Goal: Task Accomplishment & Management: Complete application form

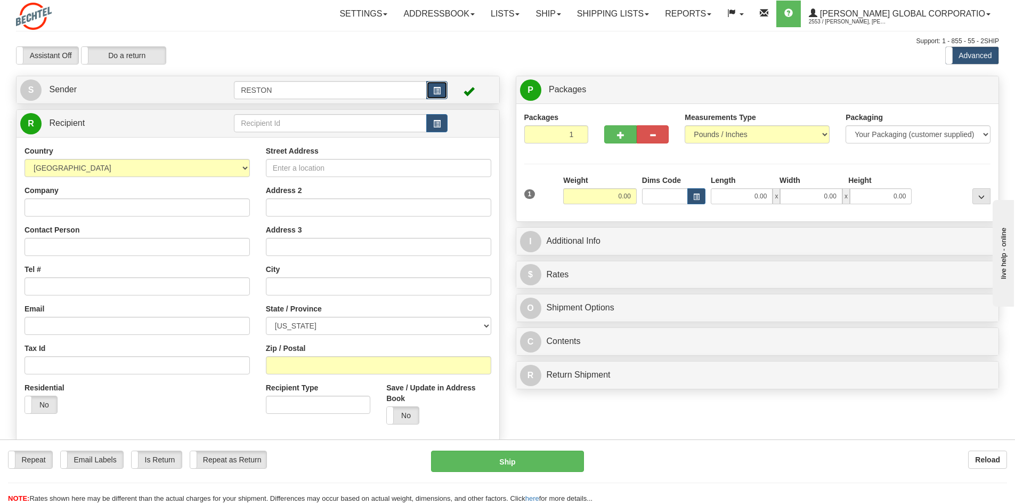
click at [436, 86] on button "button" at bounding box center [436, 90] width 21 height 18
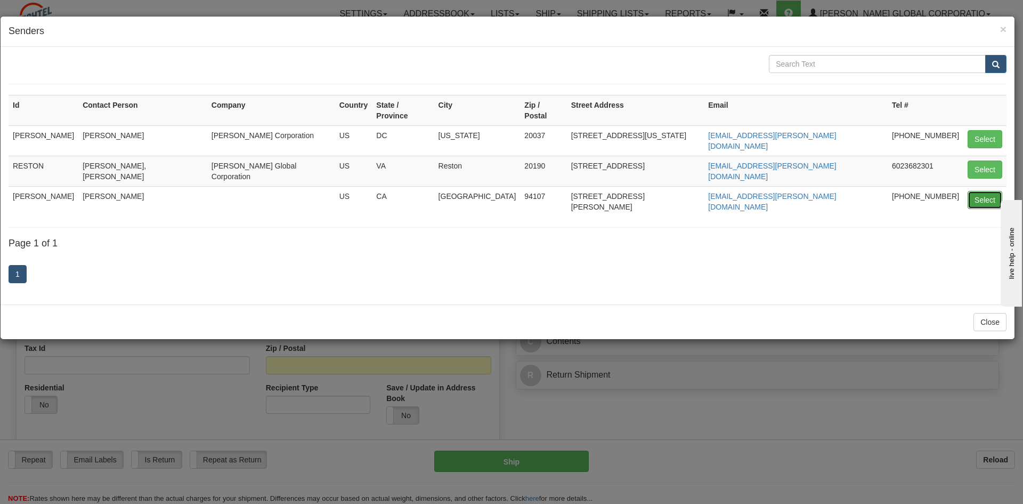
click at [990, 191] on button "Select" at bounding box center [985, 200] width 35 height 18
type input "[PERSON_NAME]"
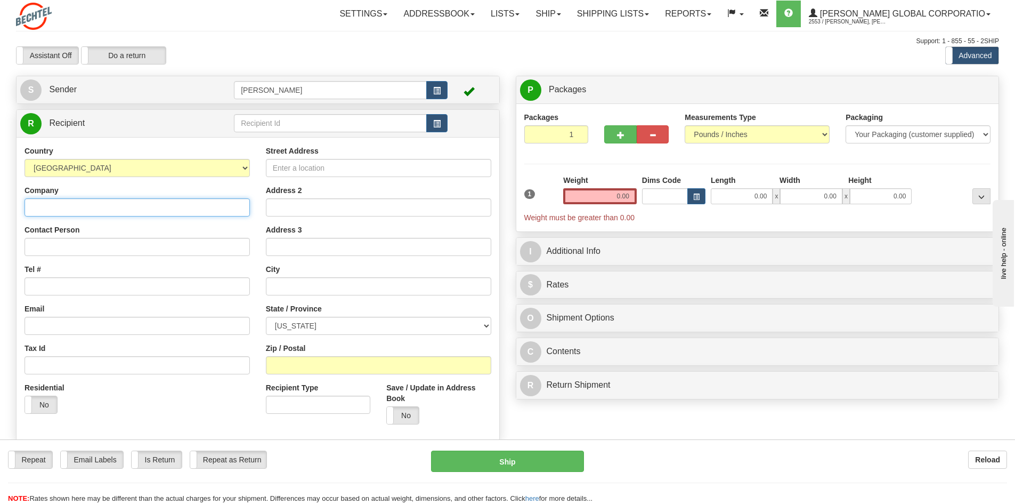
click at [78, 211] on input "Company" at bounding box center [137, 207] width 225 height 18
type input "Northern Trust"
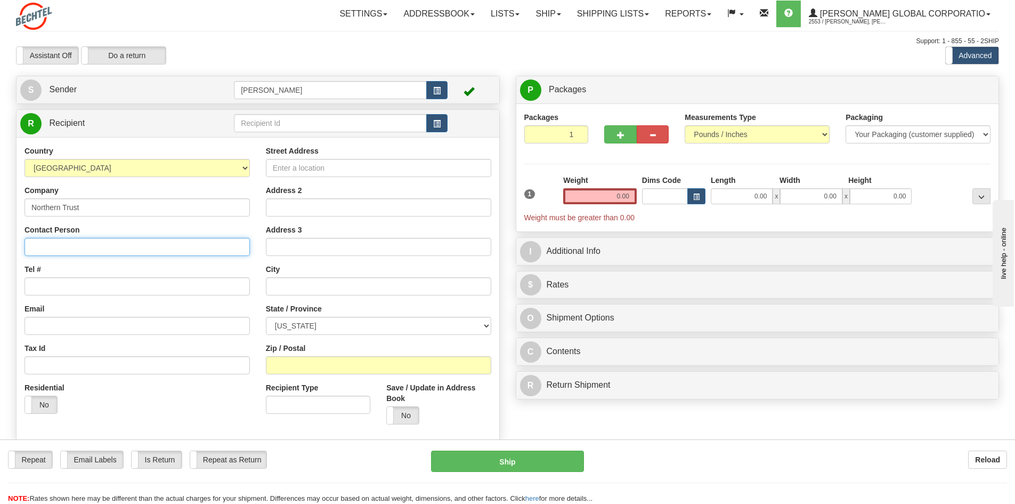
click at [101, 244] on input "Contact Person" at bounding box center [137, 247] width 225 height 18
type input "Michael G. Darby, CFA"
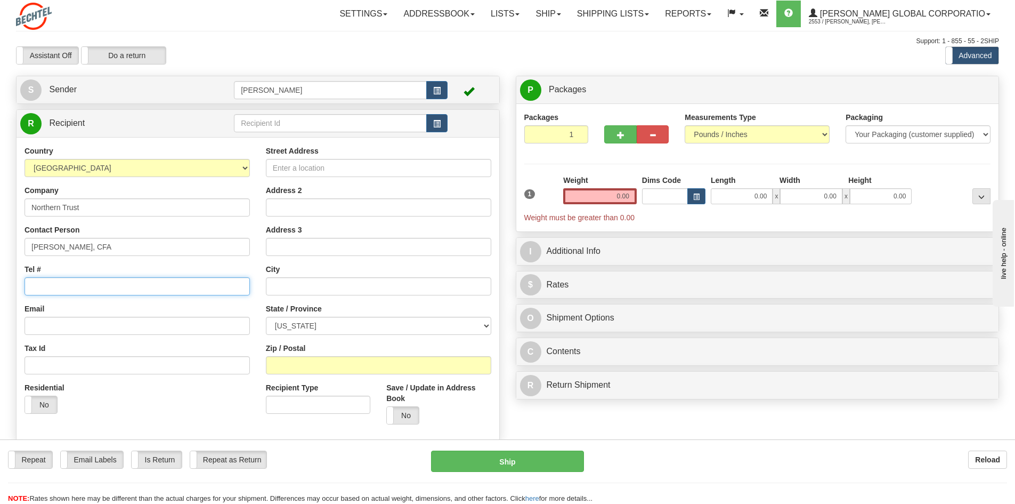
click at [88, 291] on input "Tel #" at bounding box center [137, 286] width 225 height 18
paste input "415-765-6416"
type input "415-765-6416"
click at [103, 326] on input "Email" at bounding box center [137, 326] width 225 height 18
paste input "mgd4@ntrs.com"
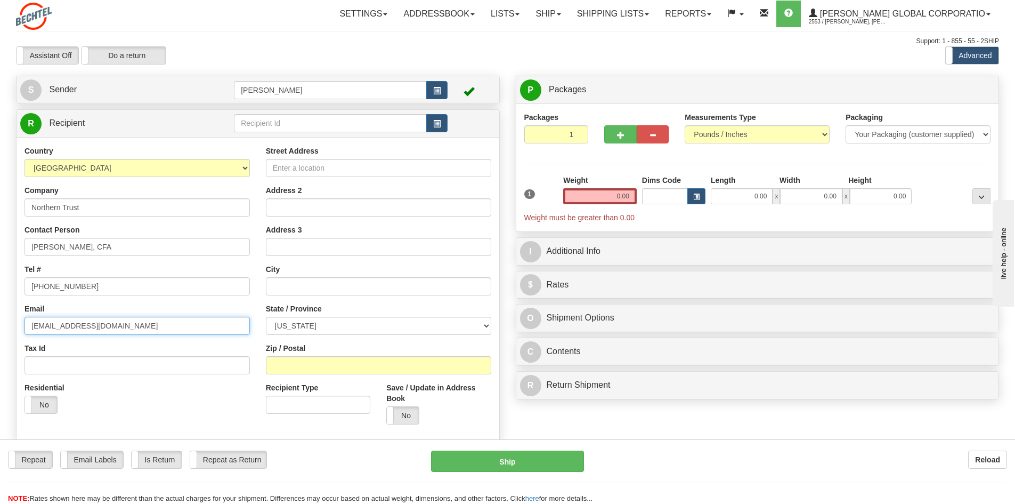
type input "mgd4@ntrs.com"
click at [341, 167] on input "Street Address" at bounding box center [378, 168] width 225 height 18
paste input "580 California Street"
type input "580 California Street"
click at [303, 203] on input "Address 2" at bounding box center [378, 207] width 225 height 18
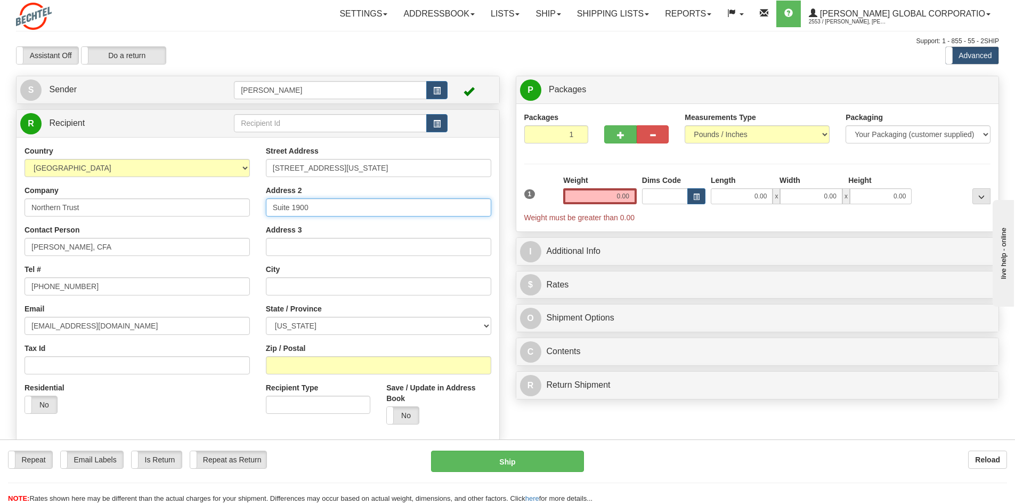
type input "Suite 1900"
click at [291, 284] on input "text" at bounding box center [378, 286] width 225 height 18
type input "[GEOGRAPHIC_DATA]"
select select "CA"
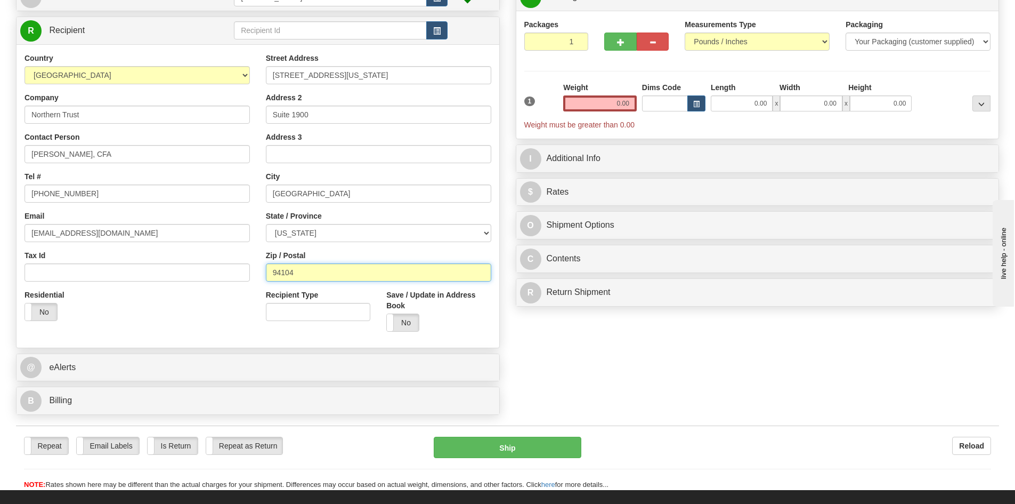
scroll to position [107, 0]
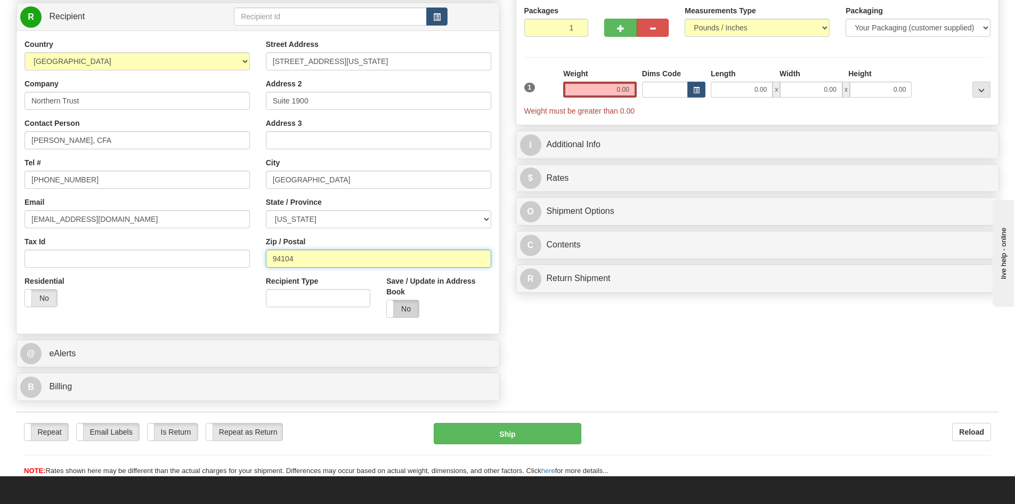
type input "94104"
click at [412, 309] on label "No" at bounding box center [403, 308] width 32 height 17
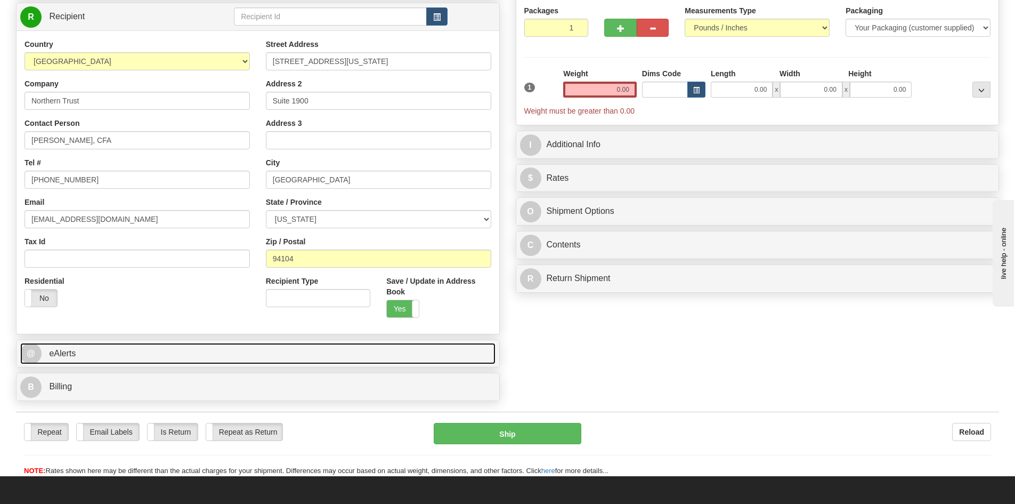
click at [109, 355] on link "@ eAlerts" at bounding box center [257, 354] width 475 height 22
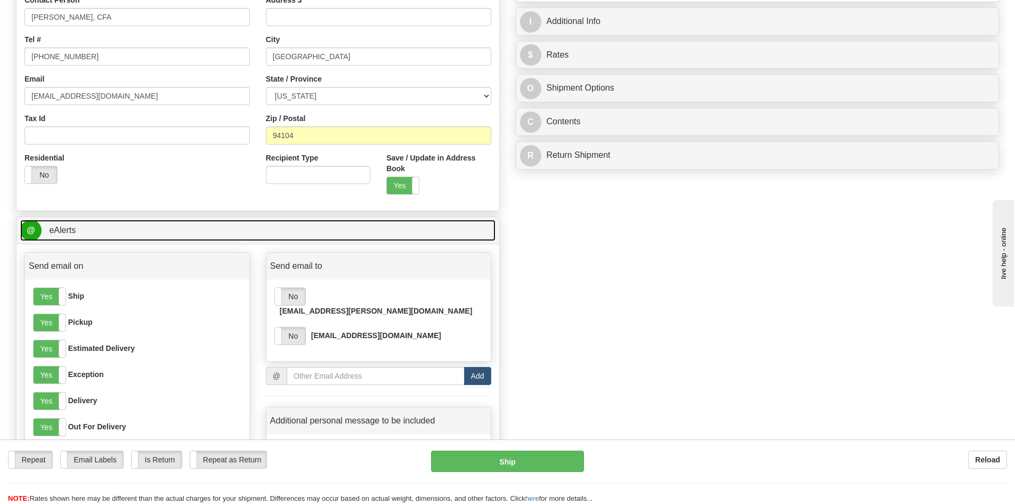
scroll to position [266, 0]
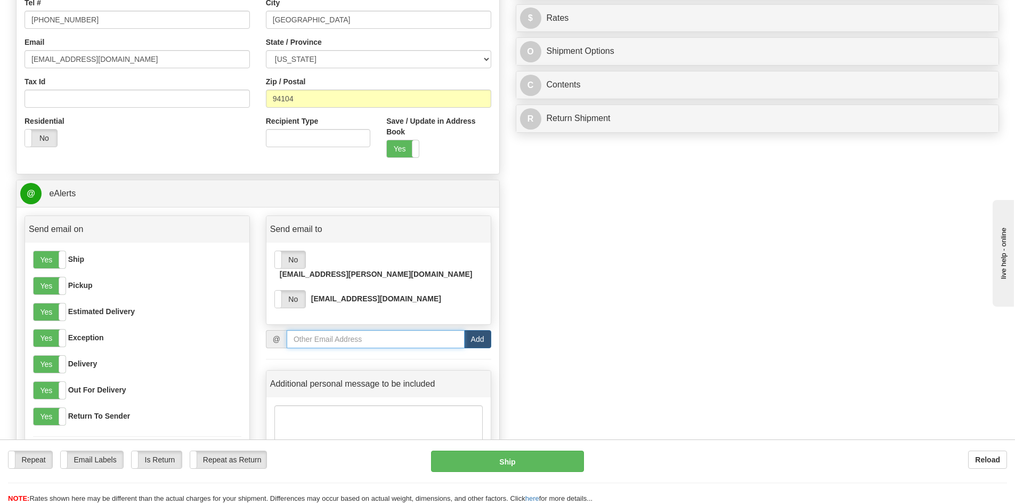
click at [335, 330] on input "email" at bounding box center [376, 339] width 178 height 18
type input "[EMAIL_ADDRESS][PERSON_NAME][DOMAIN_NAME]"
click at [482, 330] on button "Add" at bounding box center [477, 339] width 27 height 18
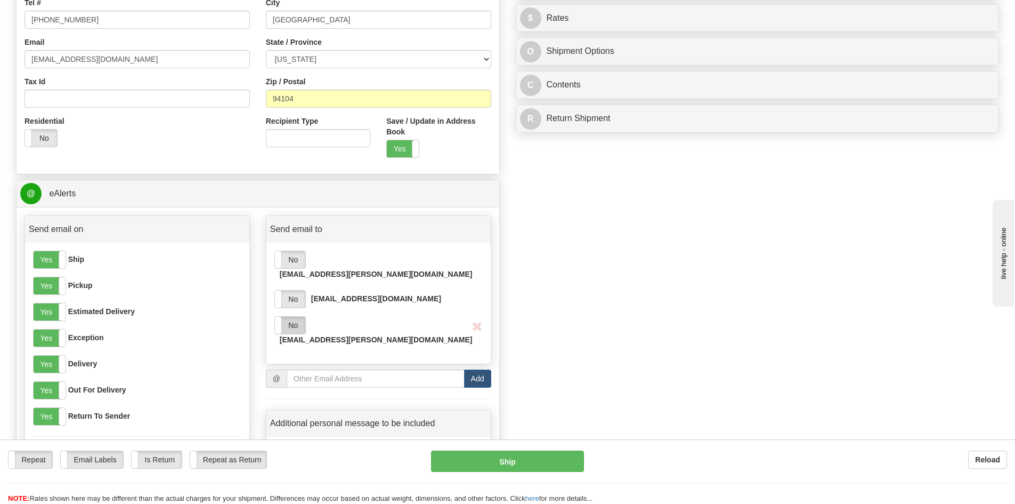
click at [289, 317] on label "No" at bounding box center [290, 325] width 30 height 17
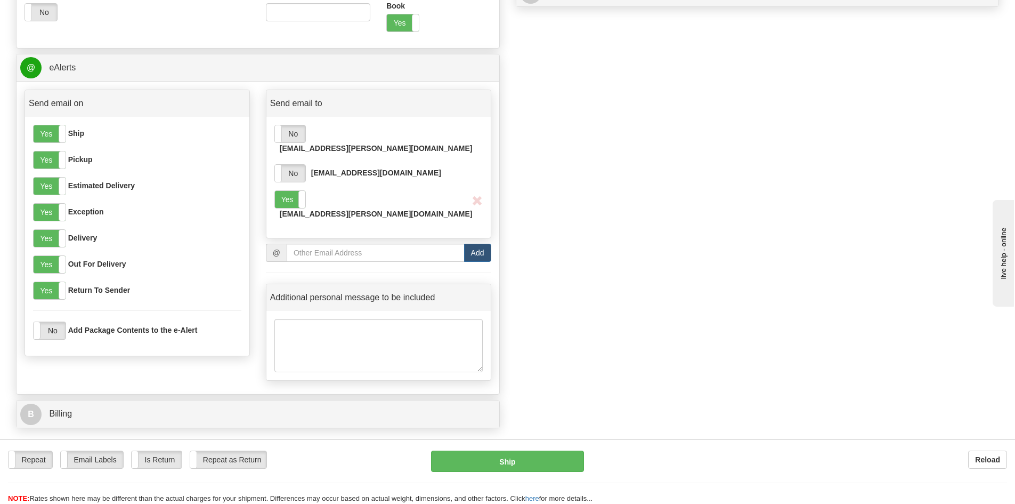
scroll to position [426, 0]
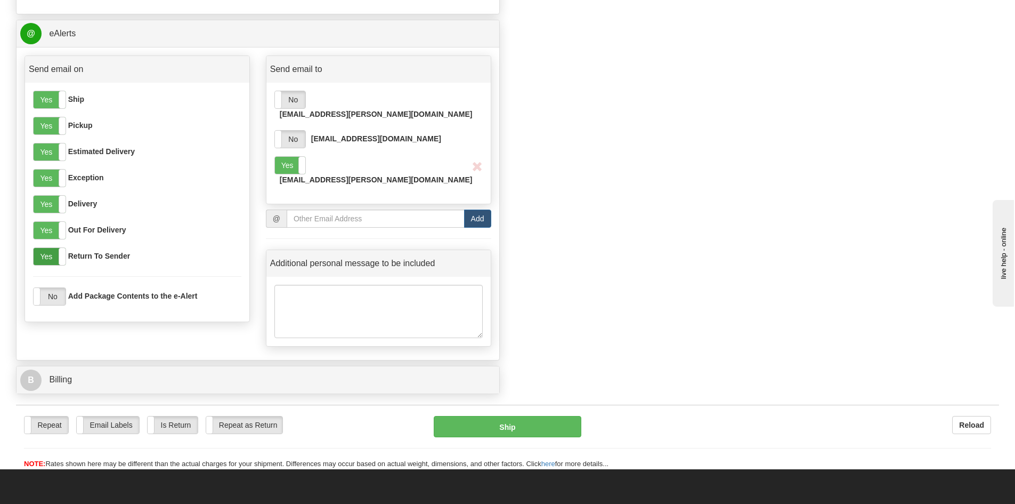
click at [40, 256] on label "Yes" at bounding box center [50, 256] width 32 height 17
click at [37, 232] on label "Yes" at bounding box center [50, 230] width 32 height 17
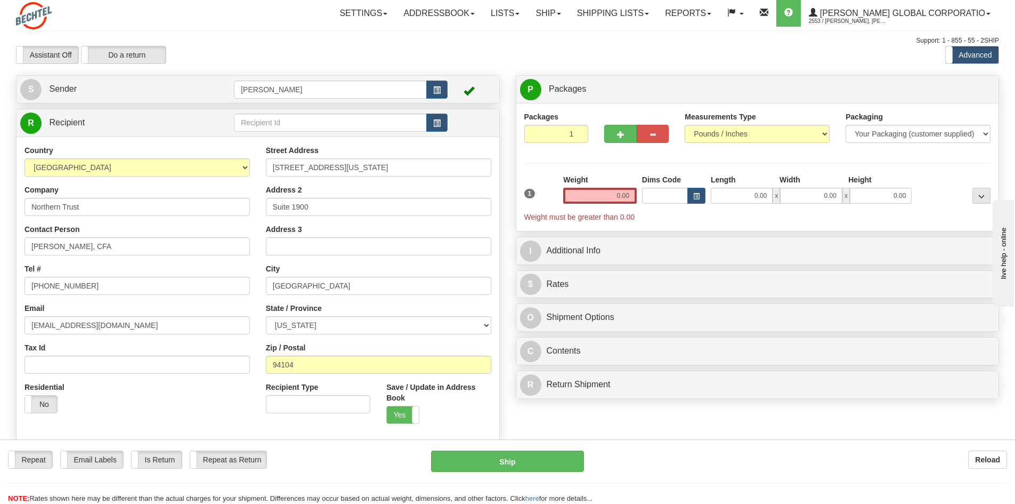
scroll to position [0, 0]
drag, startPoint x: 615, startPoint y: 198, endPoint x: 681, endPoint y: 203, distance: 66.2
click at [680, 203] on div "1 Weight 0.00 Dims Code 0.00" at bounding box center [758, 199] width 472 height 48
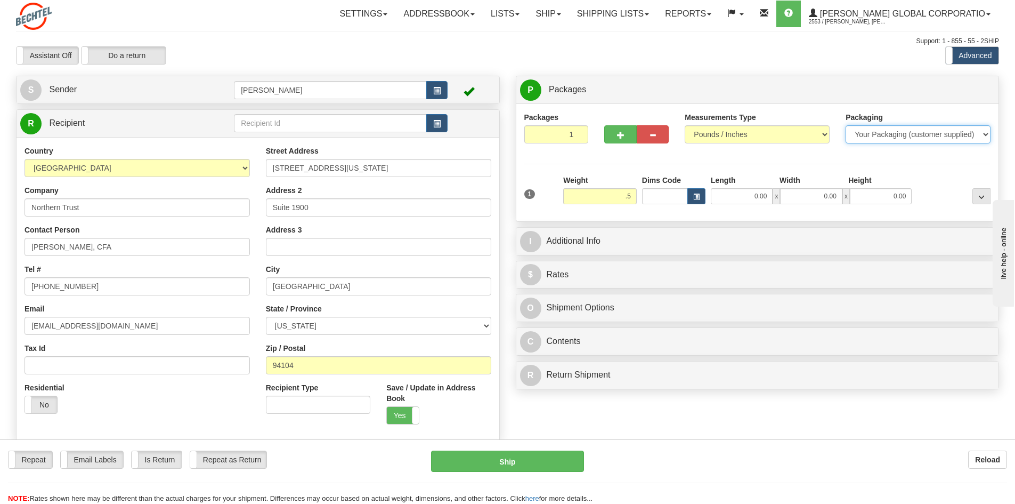
type input "0.50"
click at [883, 134] on select "Your Packaging (customer supplied) Envelope (carrier supplied) Pack (carrier su…" at bounding box center [918, 134] width 145 height 18
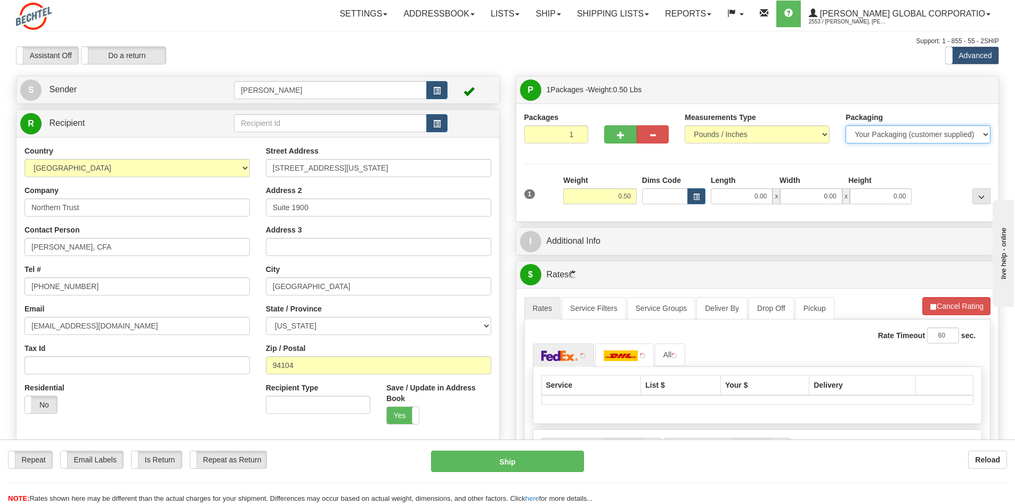
select select "2"
click at [846, 125] on select "Your Packaging (customer supplied) Envelope (carrier supplied) Pack (carrier su…" at bounding box center [918, 134] width 145 height 18
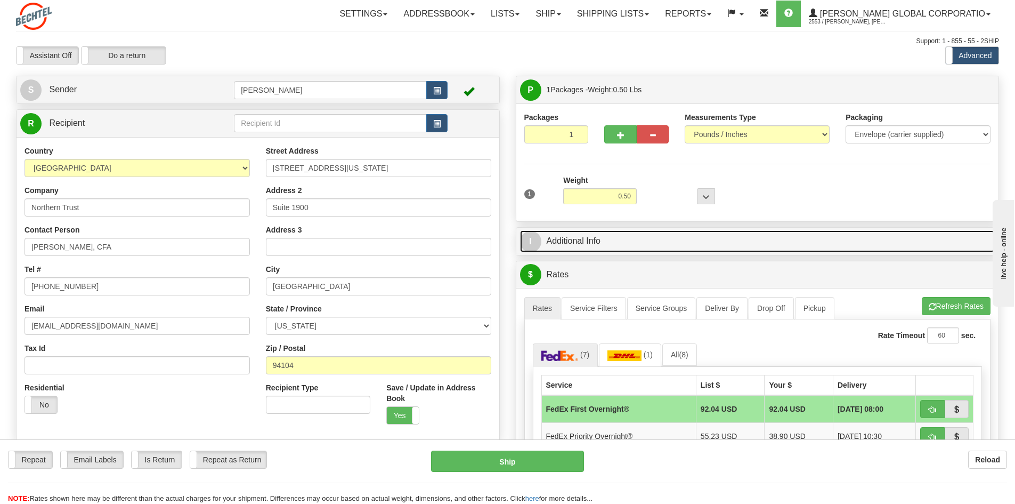
click at [610, 241] on link "I Additional Info" at bounding box center [757, 241] width 475 height 22
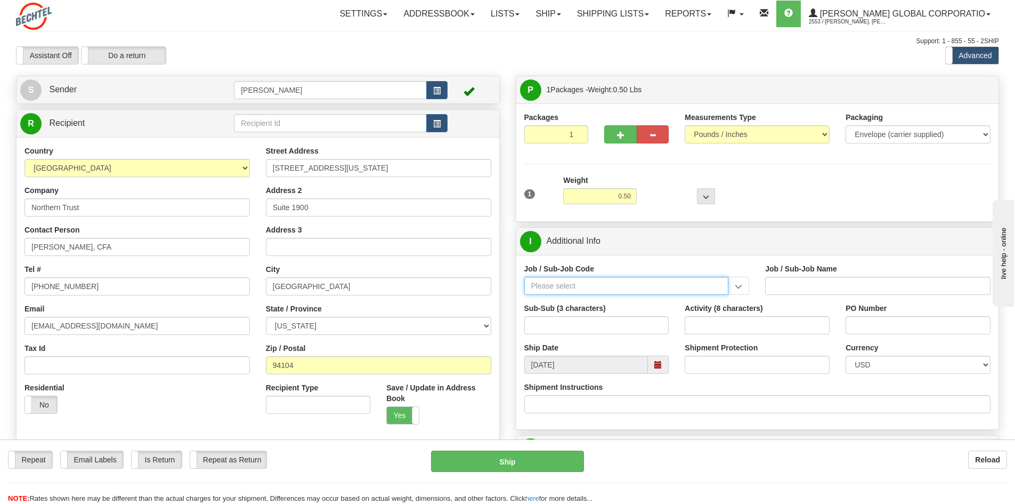
click at [609, 285] on input "Job / Sub-Job Code" at bounding box center [626, 286] width 205 height 18
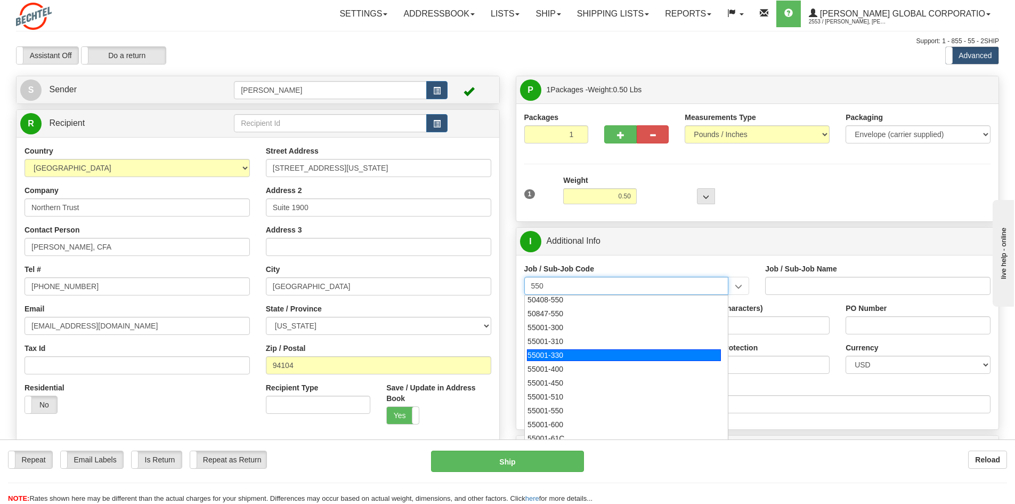
scroll to position [320, 0]
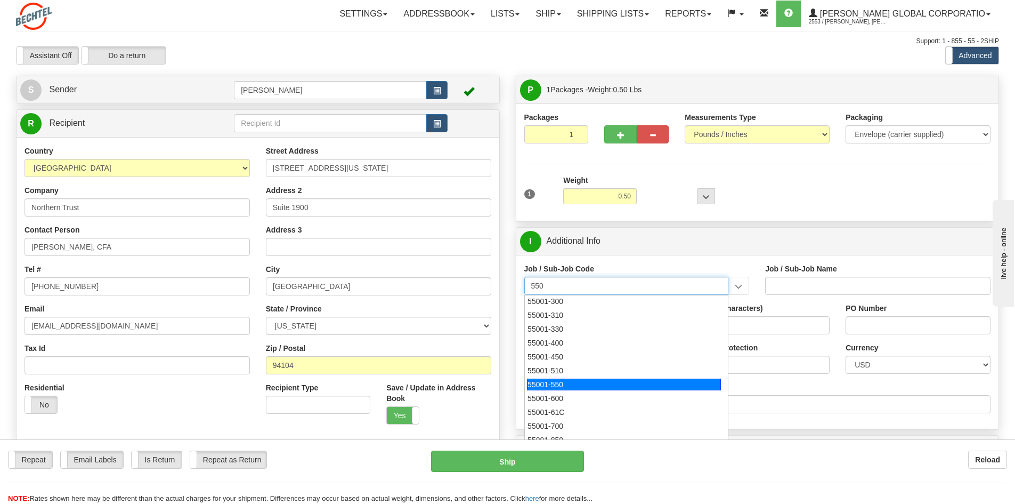
click at [576, 383] on div "55001-550" at bounding box center [624, 384] width 194 height 12
type input "55001-550"
type input "LEGAL - CORPORATE GROUP"
type input "55001-550"
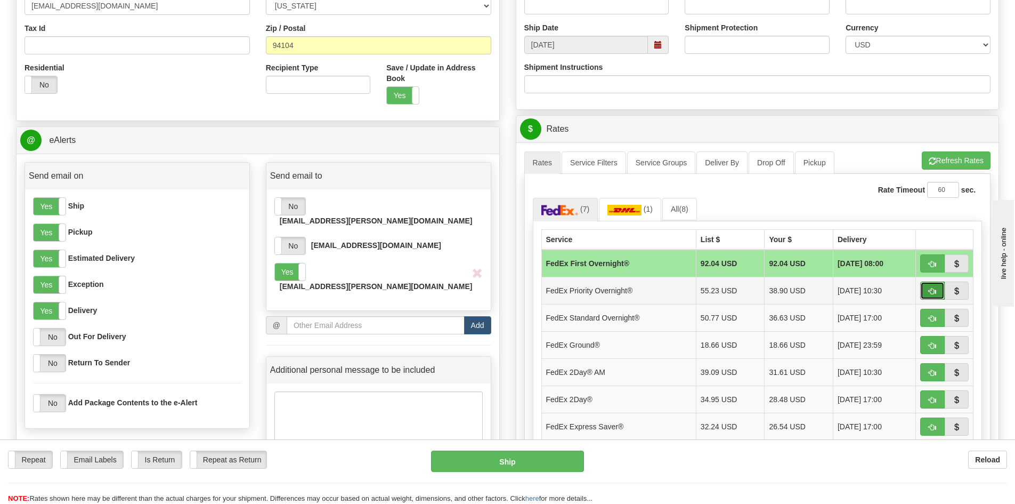
click at [932, 290] on span "button" at bounding box center [932, 291] width 7 height 7
type input "01"
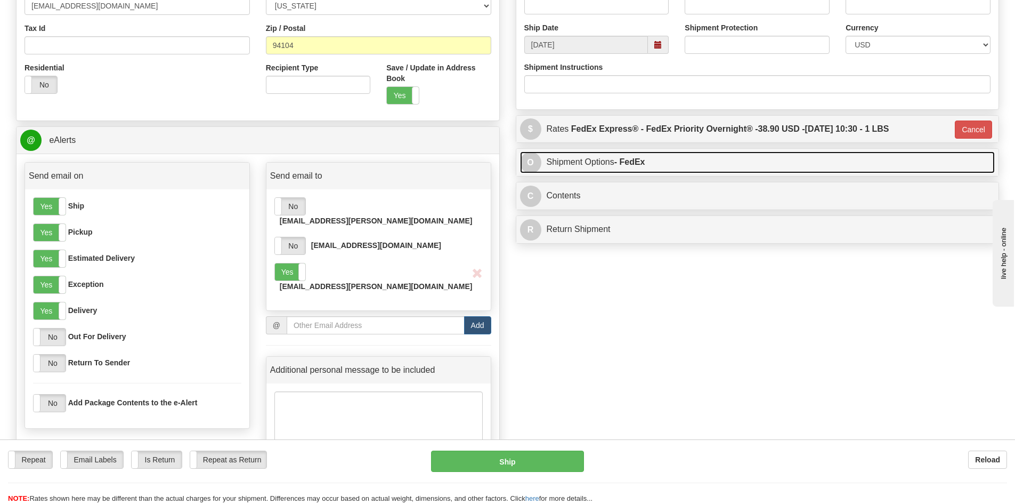
click at [596, 163] on link "O Shipment Options - FedEx" at bounding box center [757, 162] width 475 height 22
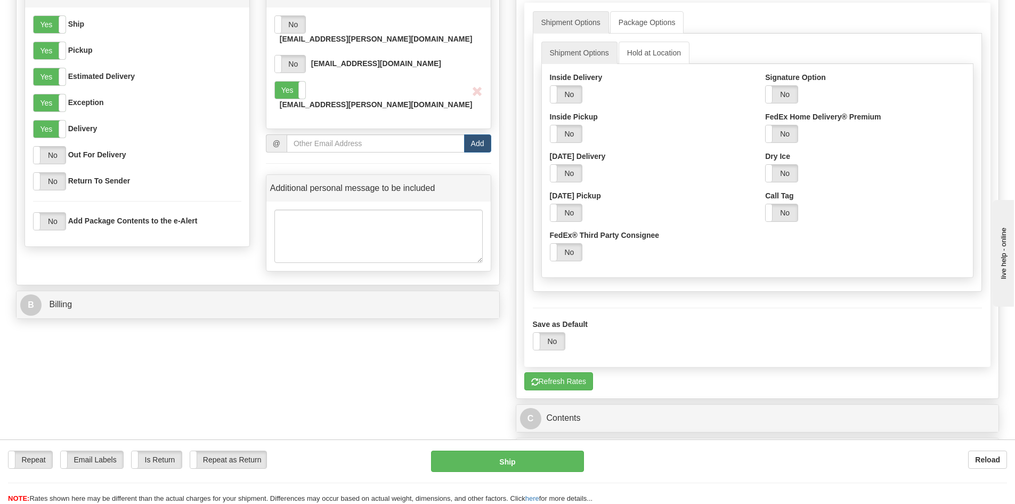
scroll to position [533, 0]
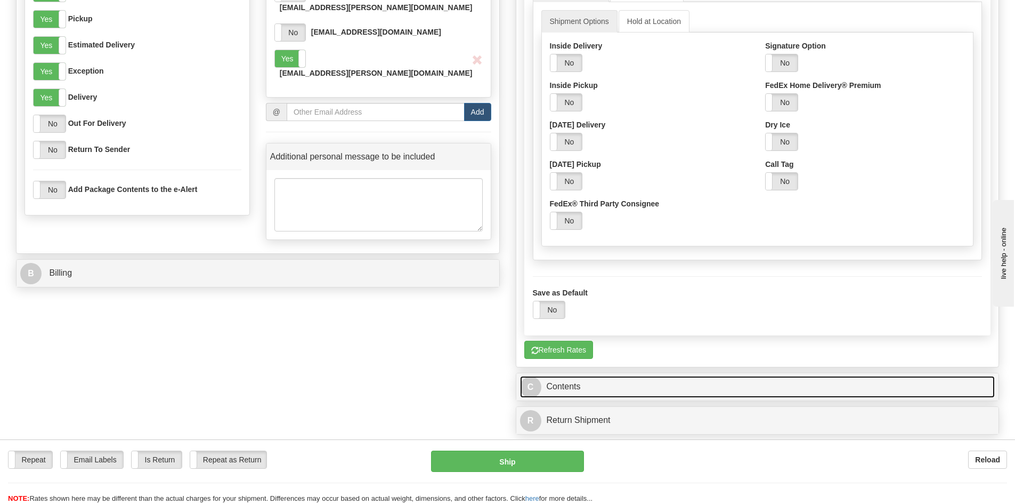
click at [567, 390] on link "C Contents" at bounding box center [757, 387] width 475 height 22
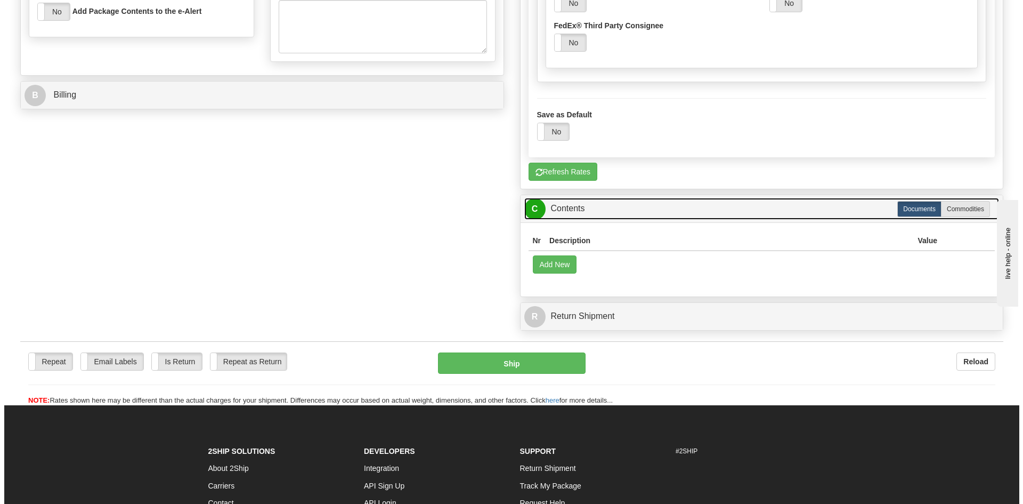
scroll to position [746, 0]
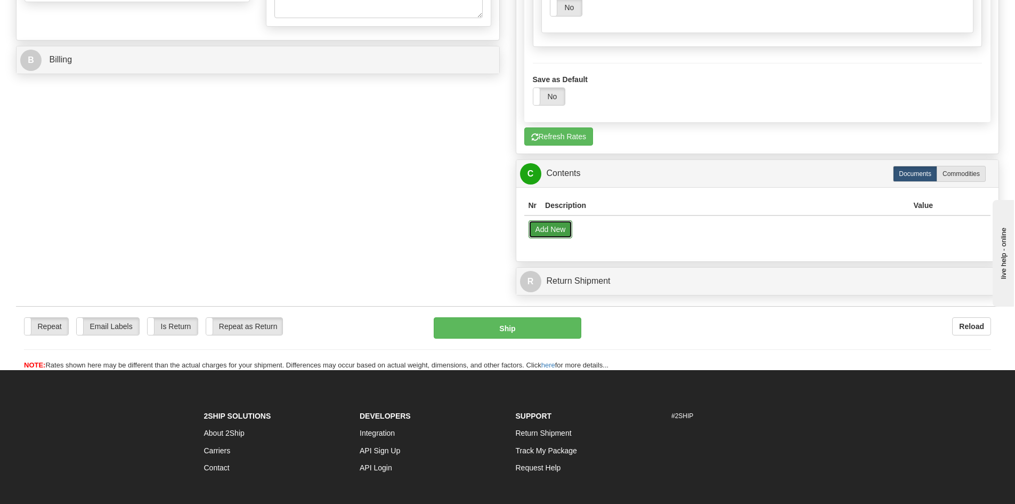
click at [554, 235] on button "Add New" at bounding box center [551, 229] width 44 height 18
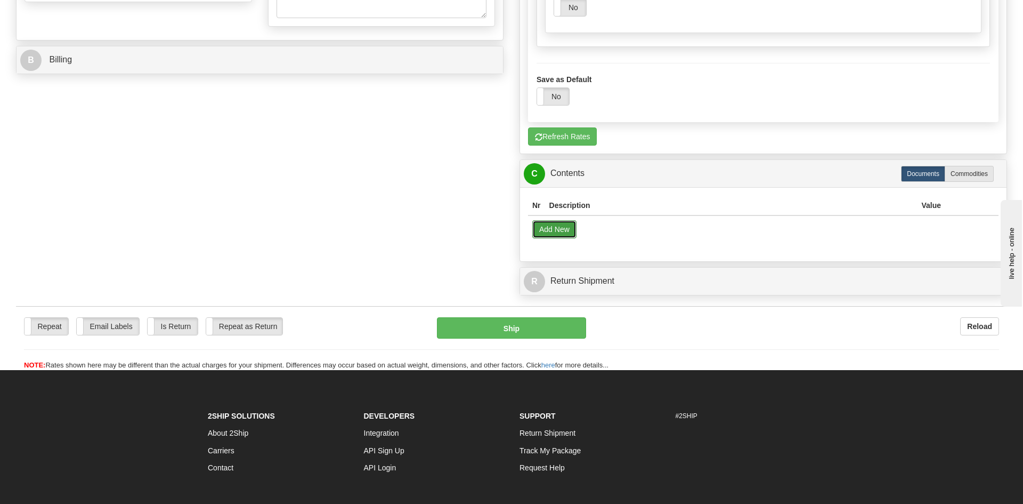
select select "US"
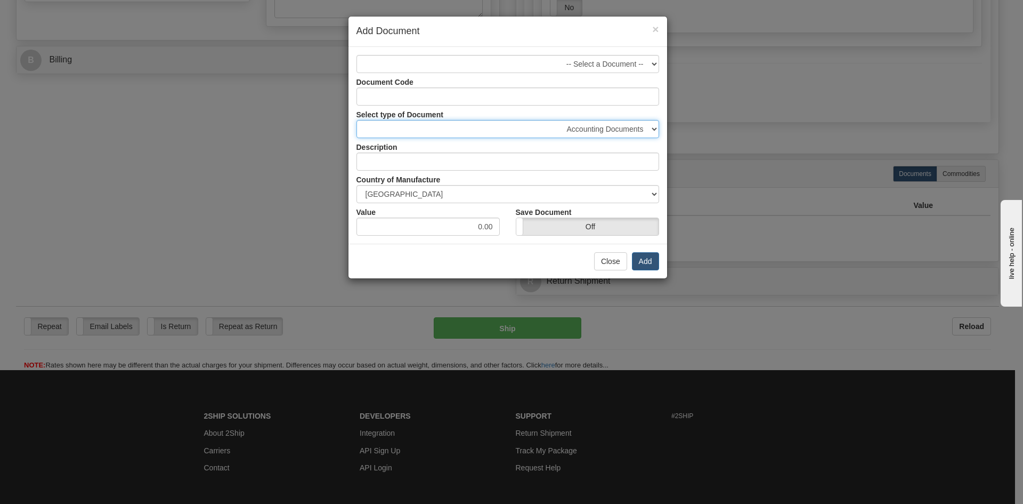
click at [613, 133] on select "Accounting Documents Analysis Reports Applications (Completed) Bank Statements …" at bounding box center [508, 129] width 303 height 18
select select "31"
click at [357, 120] on select "Accounting Documents Analysis Reports Applications (Completed) Bank Statements …" at bounding box center [508, 129] width 303 height 18
type input "Legal Documents"
click at [638, 259] on button "Add" at bounding box center [645, 261] width 27 height 18
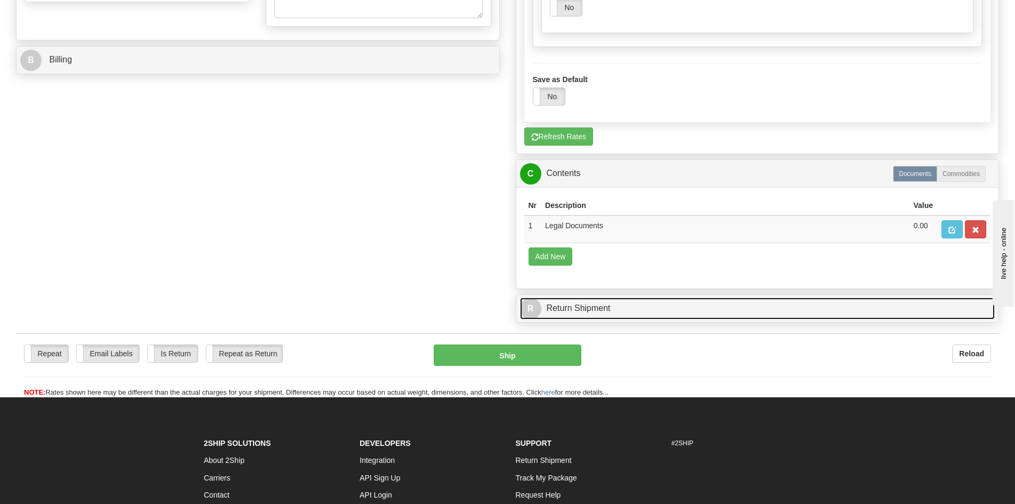
click at [584, 309] on link "R Return Shipment" at bounding box center [757, 308] width 475 height 22
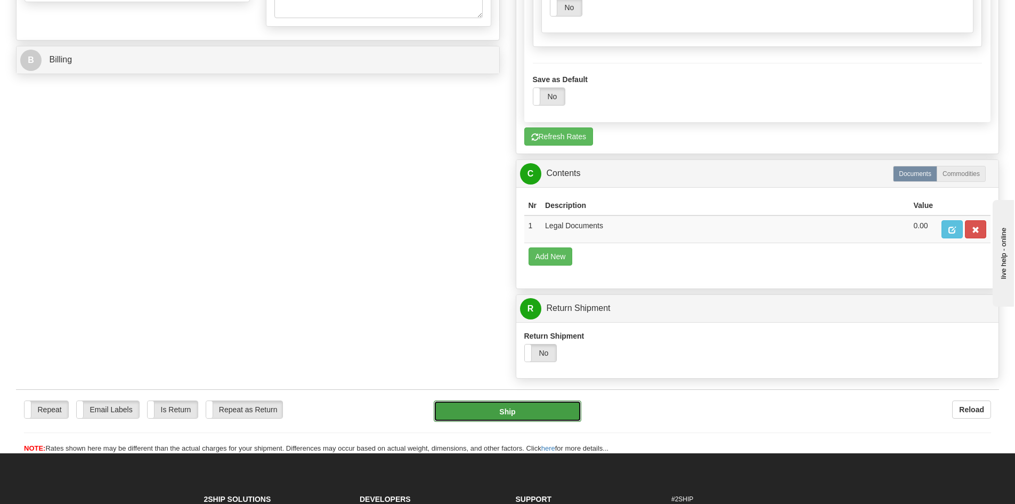
click at [497, 414] on button "Ship" at bounding box center [508, 410] width 148 height 21
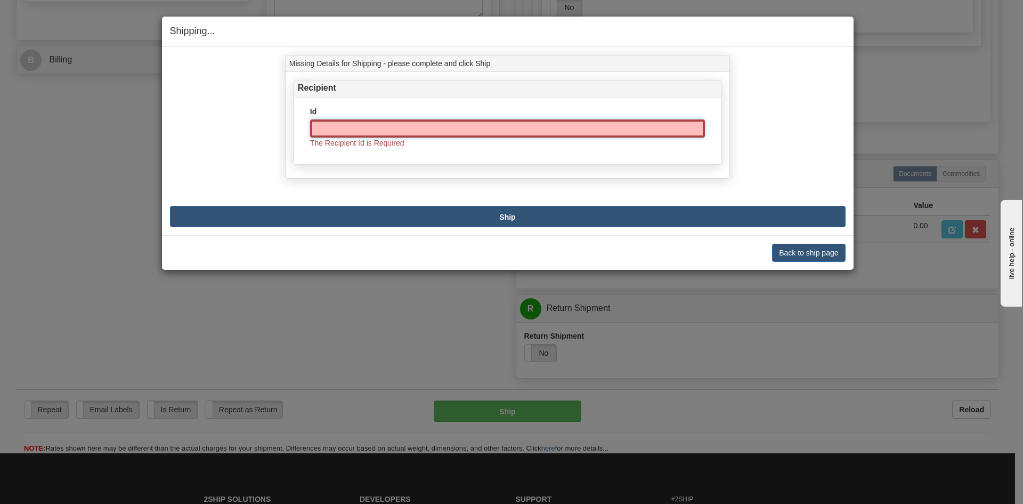
click at [360, 127] on input "Id" at bounding box center [507, 128] width 395 height 18
click at [513, 166] on div "Recipient Id The Recipient Id is Required" at bounding box center [508, 125] width 444 height 91
click at [344, 125] on input "Id" at bounding box center [507, 128] width 395 height 18
click at [438, 129] on input "Michael G. Darby, CFA" at bounding box center [507, 128] width 395 height 18
type input "Michael G. Darby, CFA"
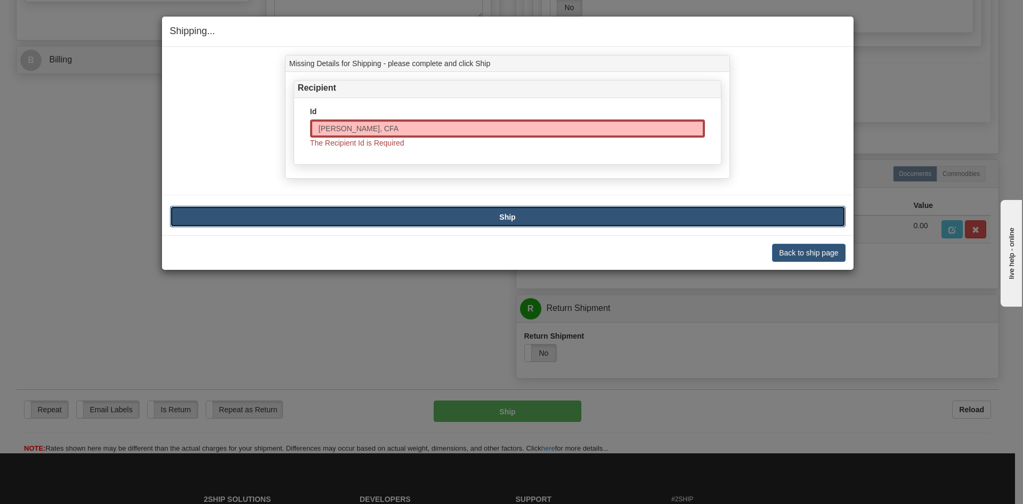
type input "Michael G. Darby, CFA"
click at [506, 214] on b "Ship" at bounding box center [507, 217] width 16 height 9
type input "01"
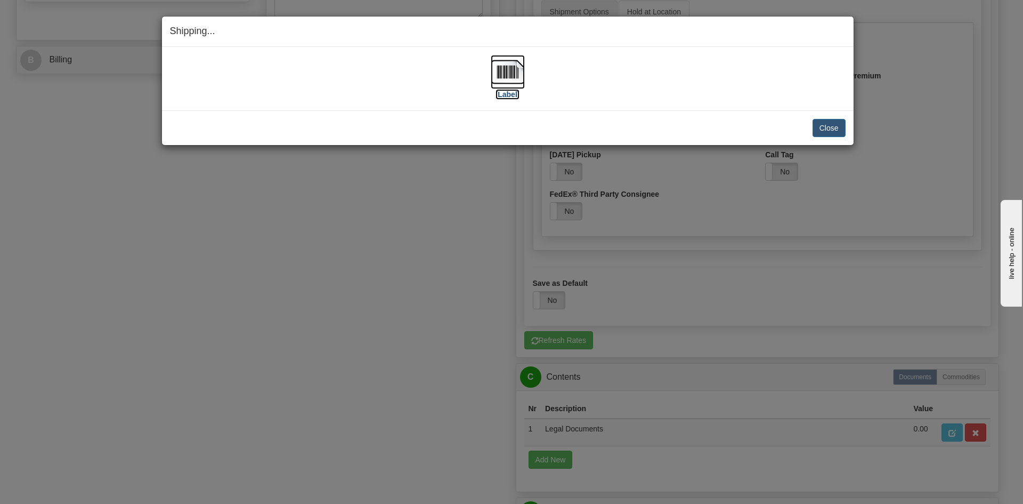
click at [500, 81] on img at bounding box center [508, 72] width 34 height 34
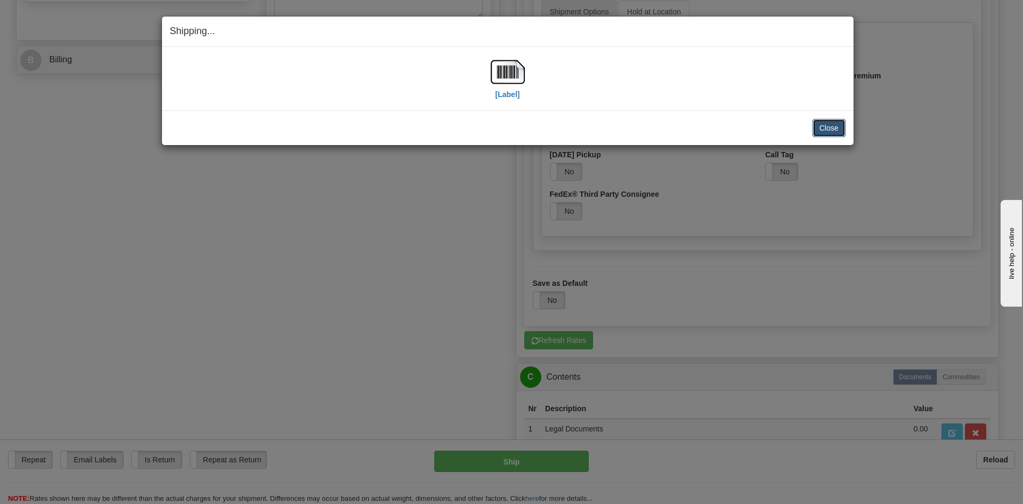
click at [828, 128] on button "Close" at bounding box center [829, 128] width 33 height 18
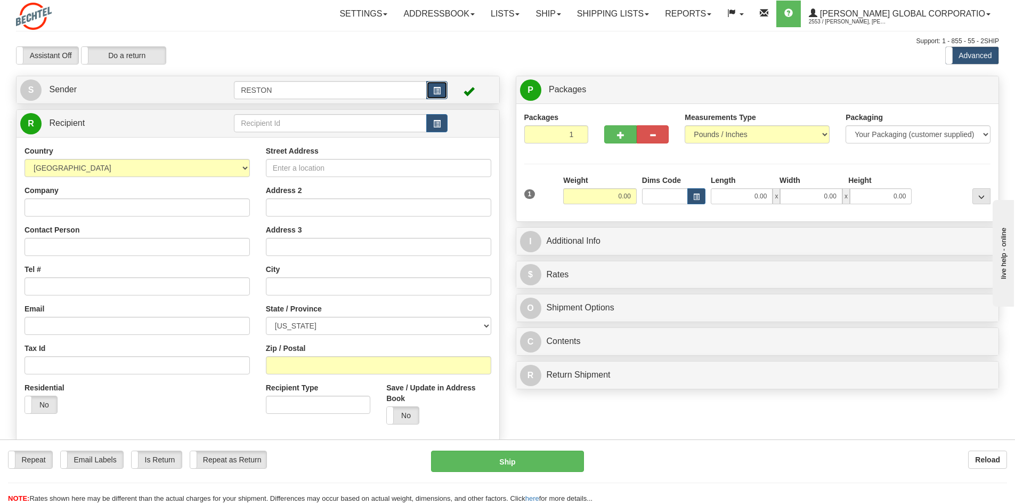
click at [442, 84] on button "button" at bounding box center [436, 90] width 21 height 18
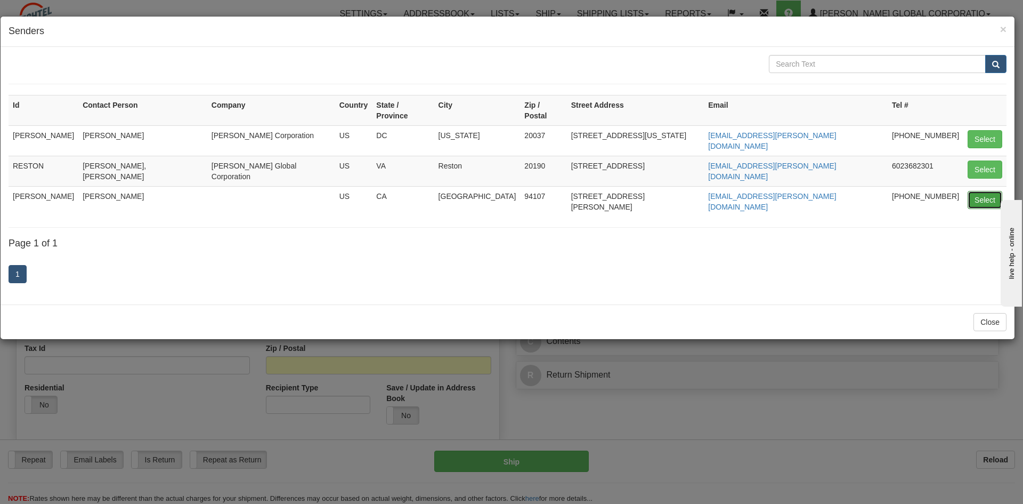
click at [986, 191] on button "Select" at bounding box center [985, 200] width 35 height 18
type input "[PERSON_NAME]"
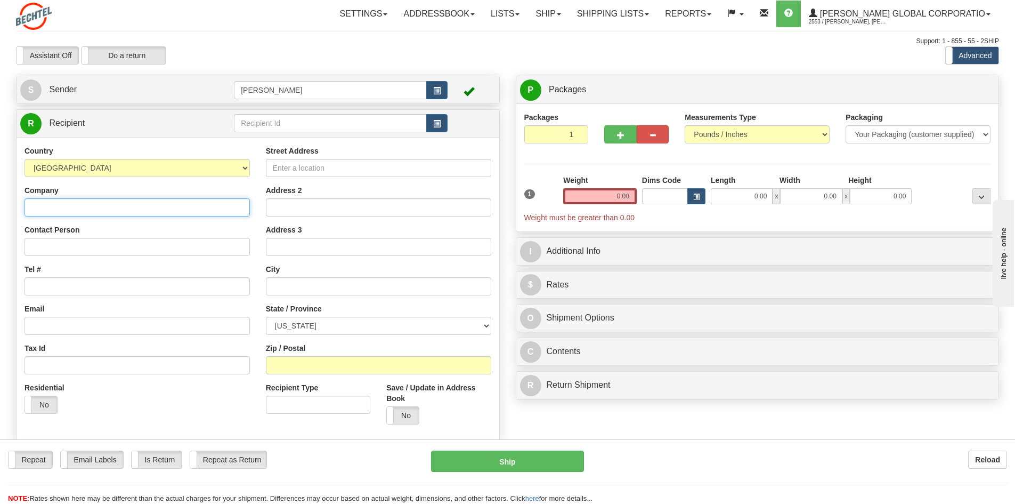
click at [114, 208] on input "Company" at bounding box center [137, 207] width 225 height 18
type input "Bank of [US_STATE] Mellon"
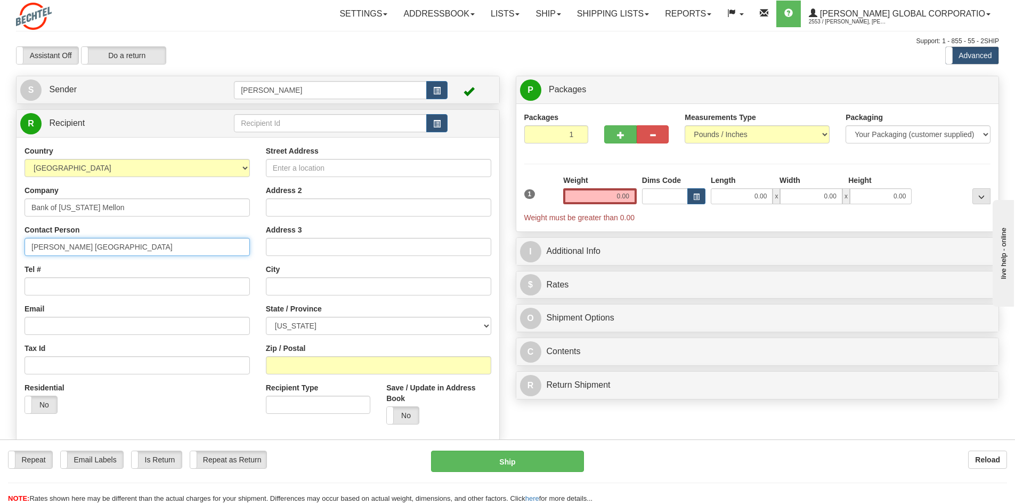
type input "[PERSON_NAME] [GEOGRAPHIC_DATA]"
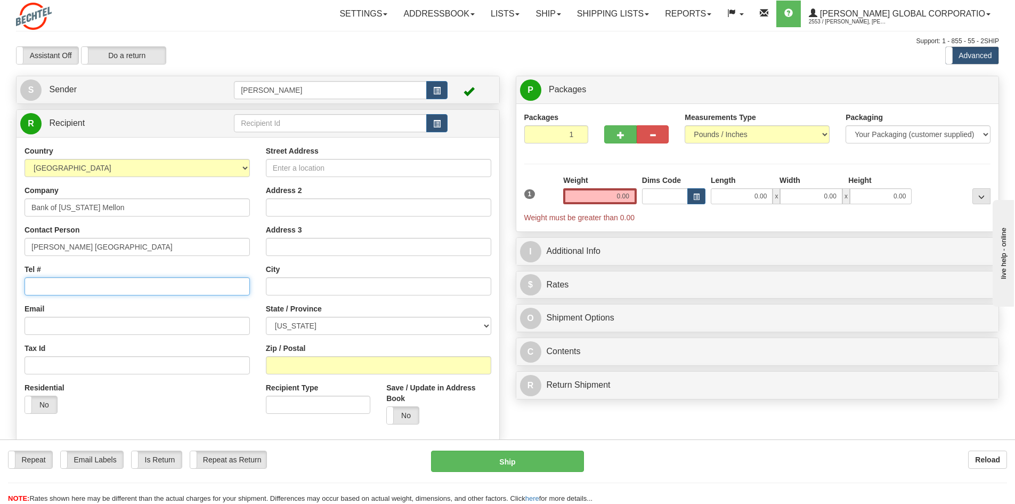
click at [108, 284] on input "Tel #" at bounding box center [137, 286] width 225 height 18
paste input "[PHONE_NUMBER]"
type input "[PHONE_NUMBER]"
click at [80, 322] on input "Email" at bounding box center [137, 326] width 225 height 18
paste input "[PERSON_NAME][EMAIL_ADDRESS][DOMAIN_NAME]"
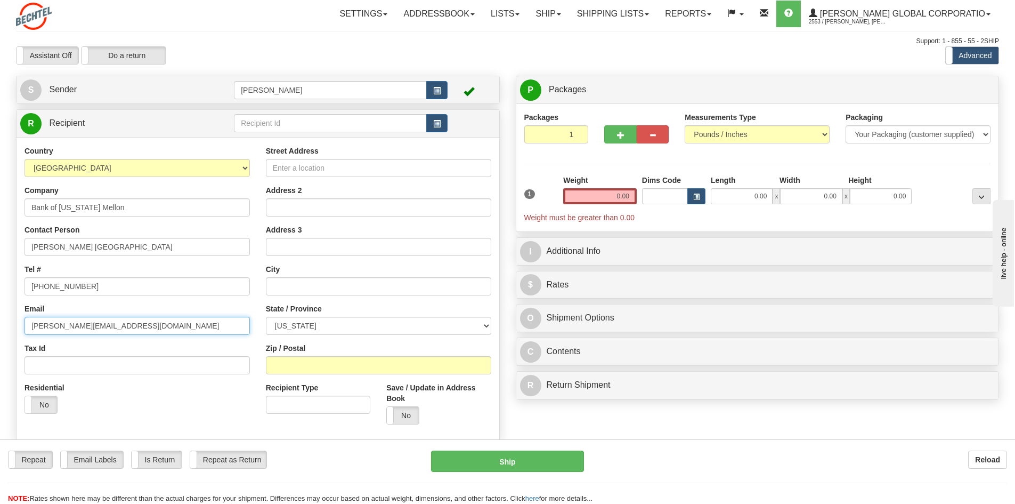
type input "[PERSON_NAME][EMAIL_ADDRESS][DOMAIN_NAME]"
click at [307, 169] on input "Street Address" at bounding box center [378, 168] width 225 height 18
click at [355, 175] on input "Street Address" at bounding box center [378, 168] width 225 height 18
paste input "[STREET_ADDRESS]"
type input "[STREET_ADDRESS]"
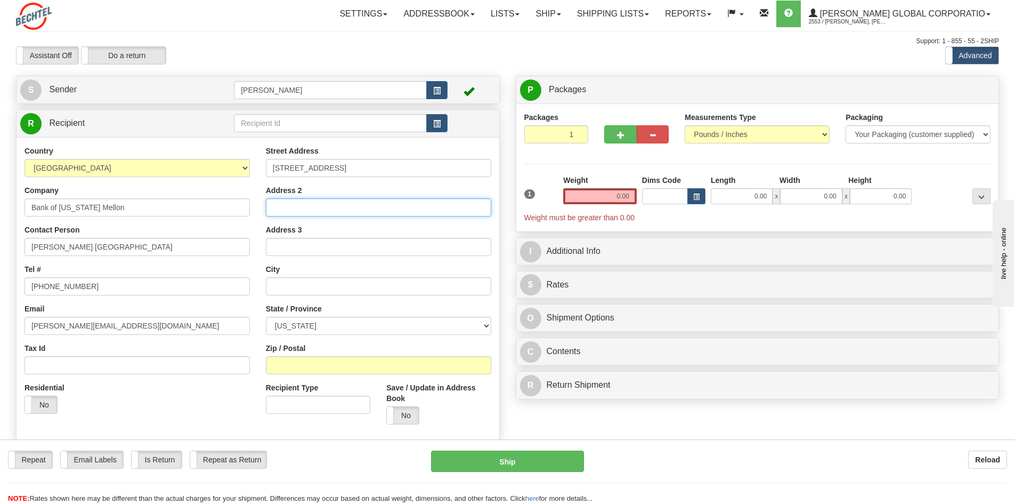
click at [300, 210] on input "Address 2" at bounding box center [378, 207] width 225 height 18
type input "#3 - 290"
type input "[GEOGRAPHIC_DATA]"
select select "CA"
type input "94025"
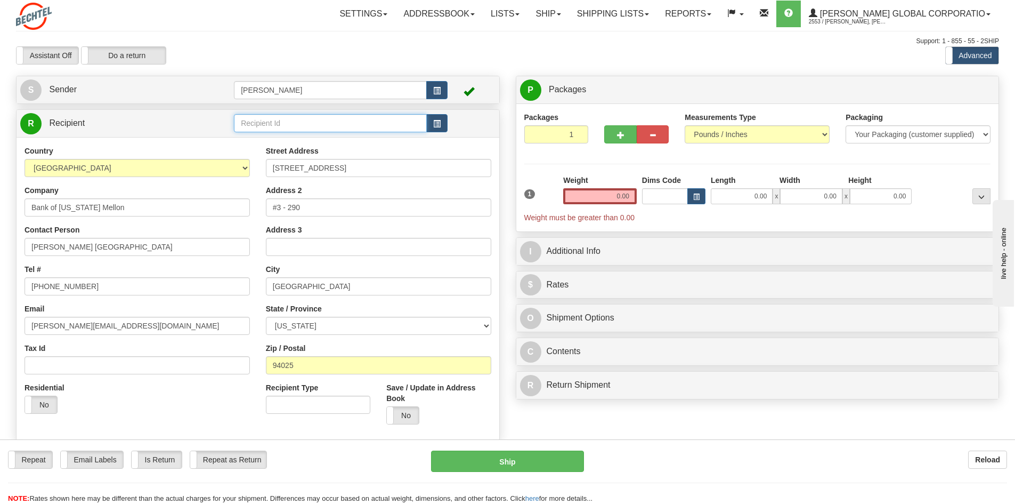
click at [296, 125] on input "text" at bounding box center [330, 123] width 193 height 18
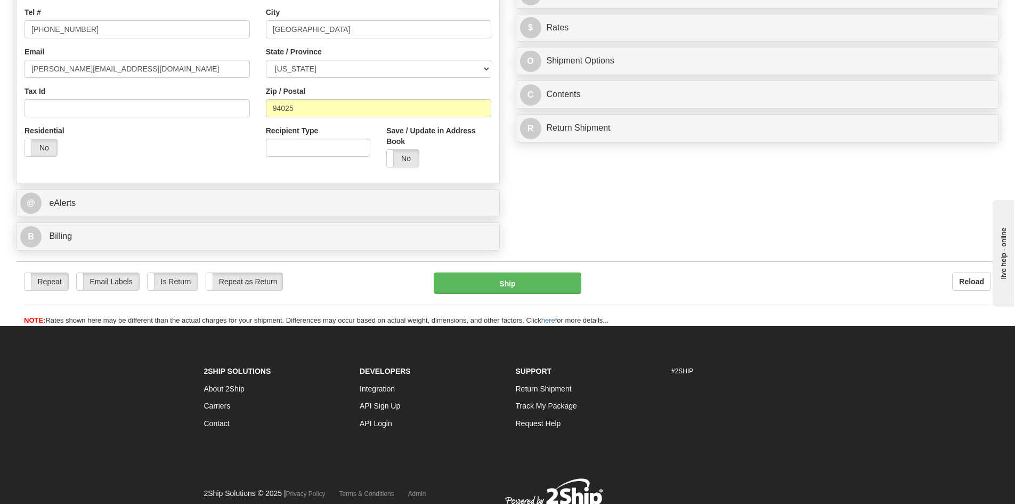
scroll to position [266, 0]
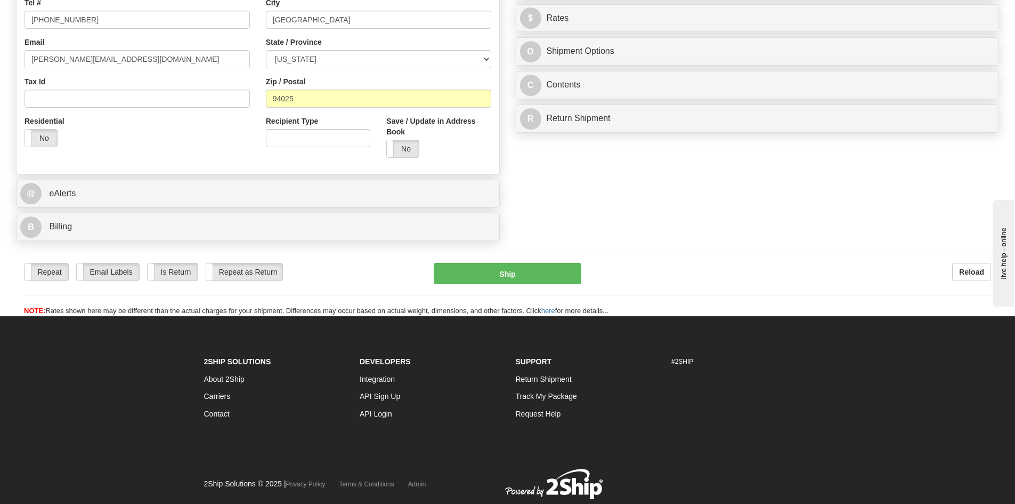
type input "[PERSON_NAME] [GEOGRAPHIC_DATA]"
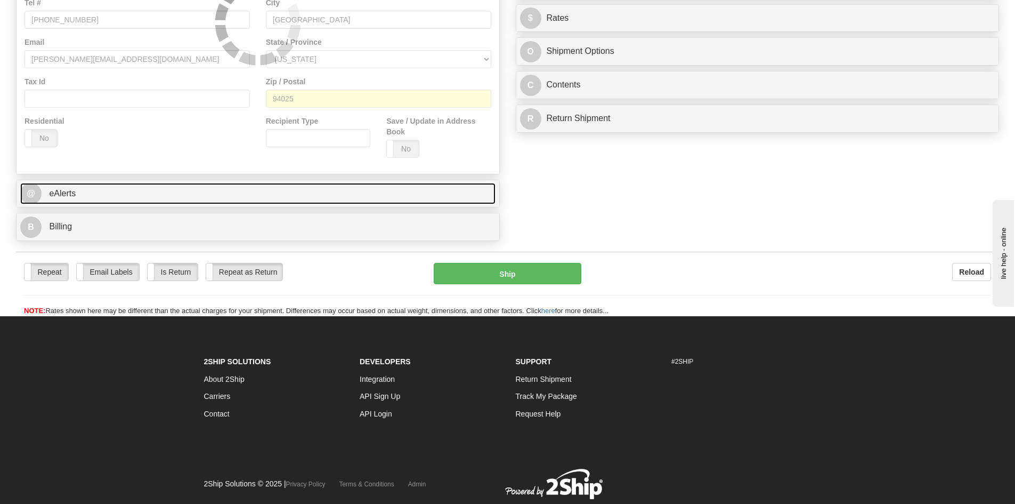
click at [68, 191] on span "eAlerts" at bounding box center [62, 193] width 27 height 9
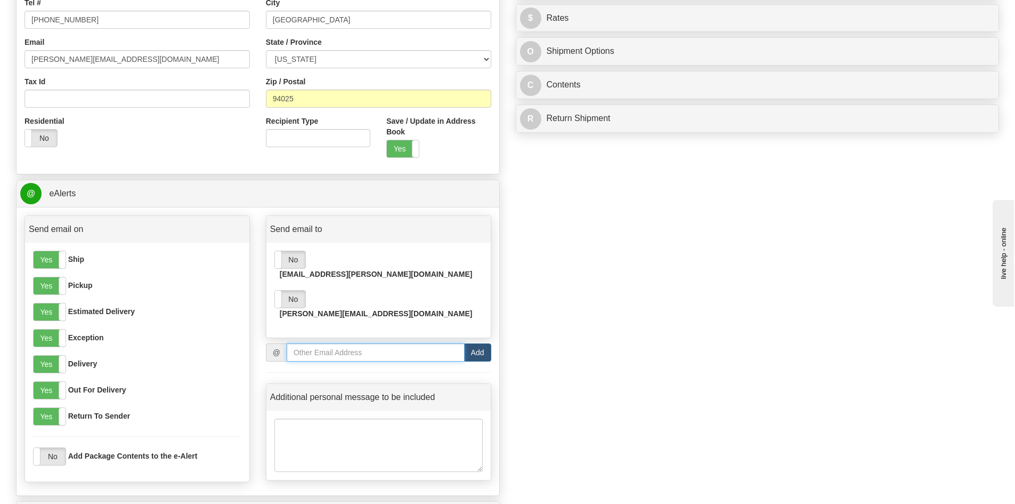
click at [436, 343] on input "email" at bounding box center [376, 352] width 178 height 18
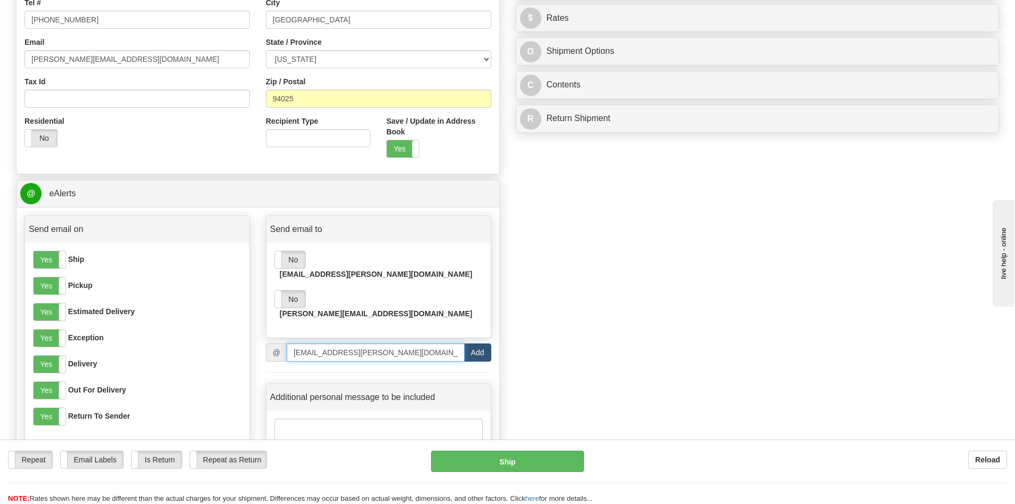
type input "[EMAIL_ADDRESS][PERSON_NAME][DOMAIN_NAME]"
click at [481, 343] on button "Add" at bounding box center [477, 352] width 27 height 18
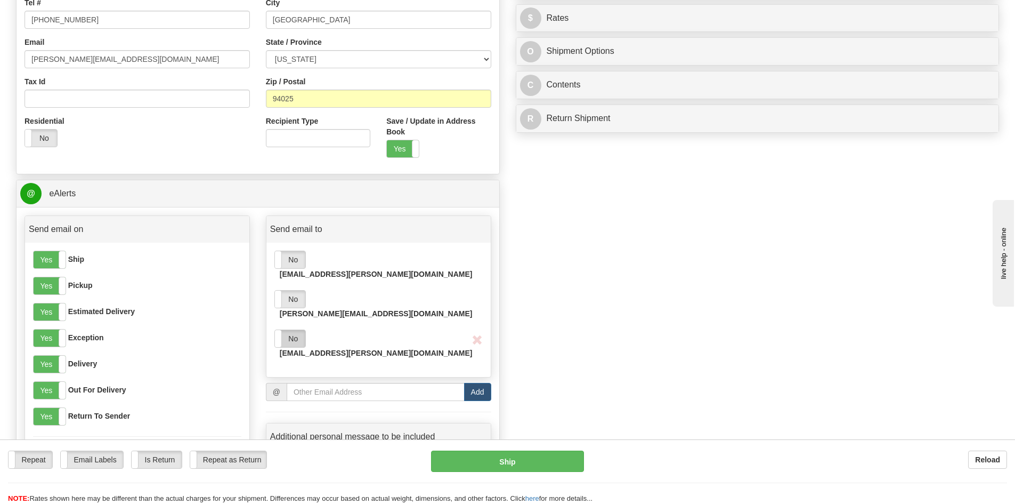
click at [304, 330] on label "No" at bounding box center [290, 338] width 30 height 17
click at [47, 414] on label "Yes" at bounding box center [50, 416] width 32 height 17
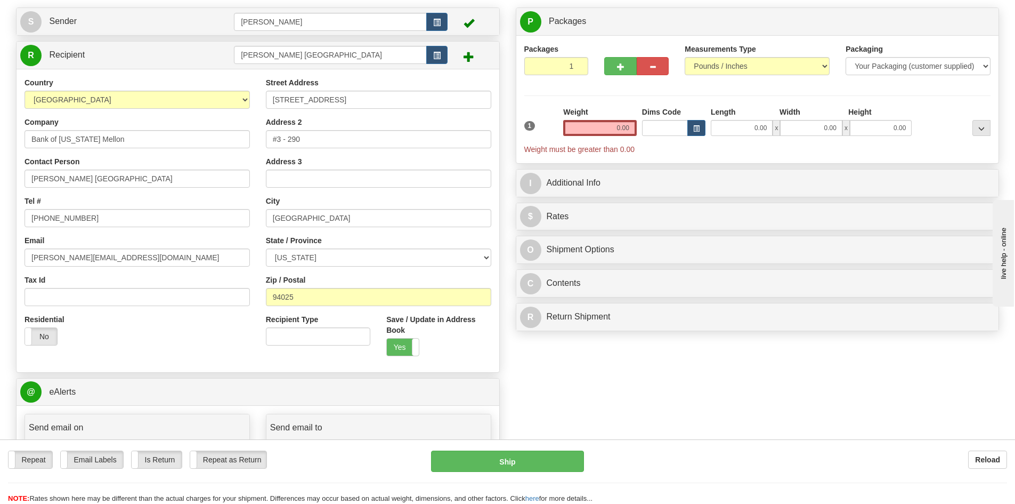
scroll to position [0, 0]
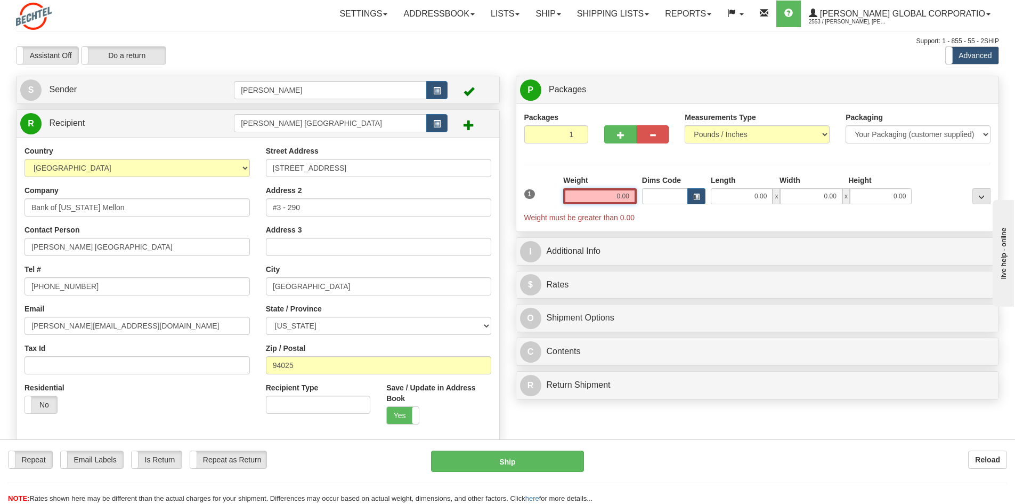
drag, startPoint x: 604, startPoint y: 198, endPoint x: 675, endPoint y: 196, distance: 70.9
click at [673, 198] on div "1 Weight 0.00 Dims Code 0.00" at bounding box center [758, 199] width 472 height 48
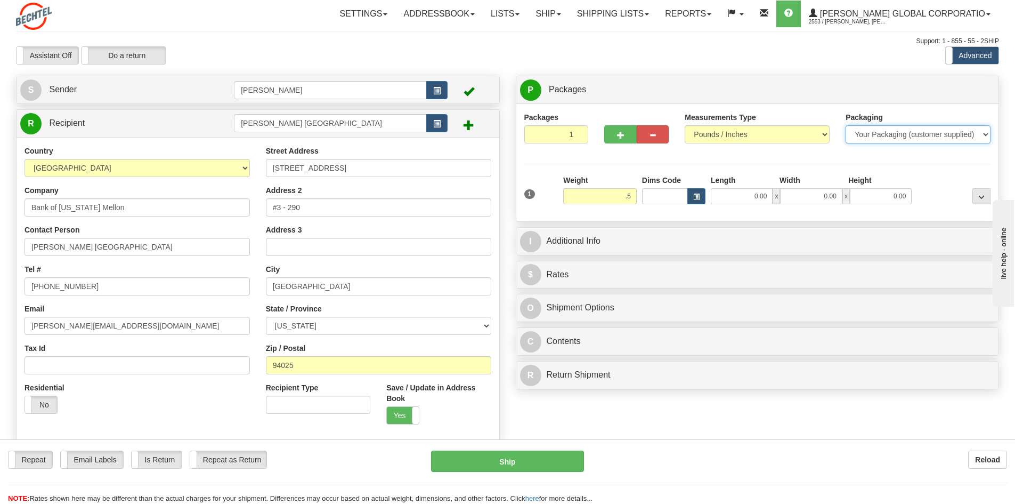
type input "0.50"
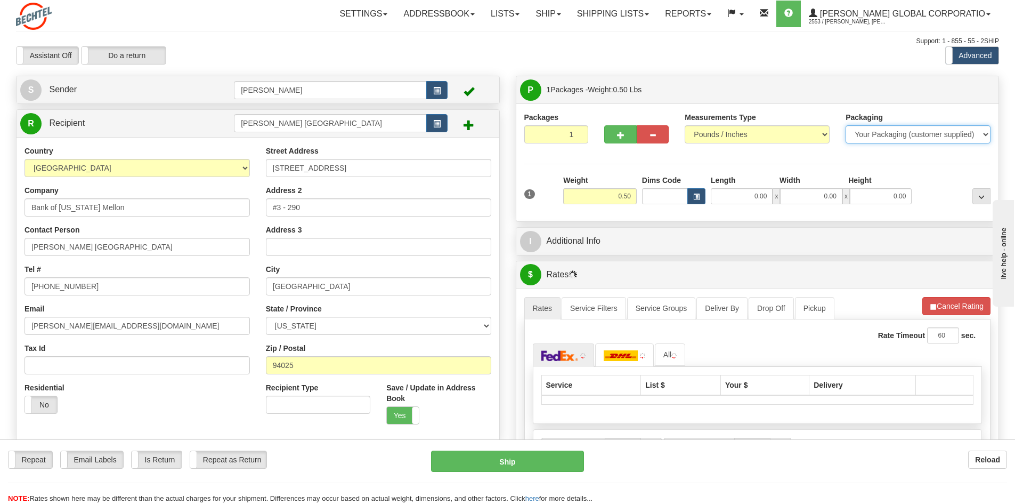
click at [889, 140] on select "Your Packaging (customer supplied) Envelope (carrier supplied) Pack (carrier su…" at bounding box center [918, 134] width 145 height 18
select select "2"
click at [846, 125] on select "Your Packaging (customer supplied) Envelope (carrier supplied) Pack (carrier su…" at bounding box center [918, 134] width 145 height 18
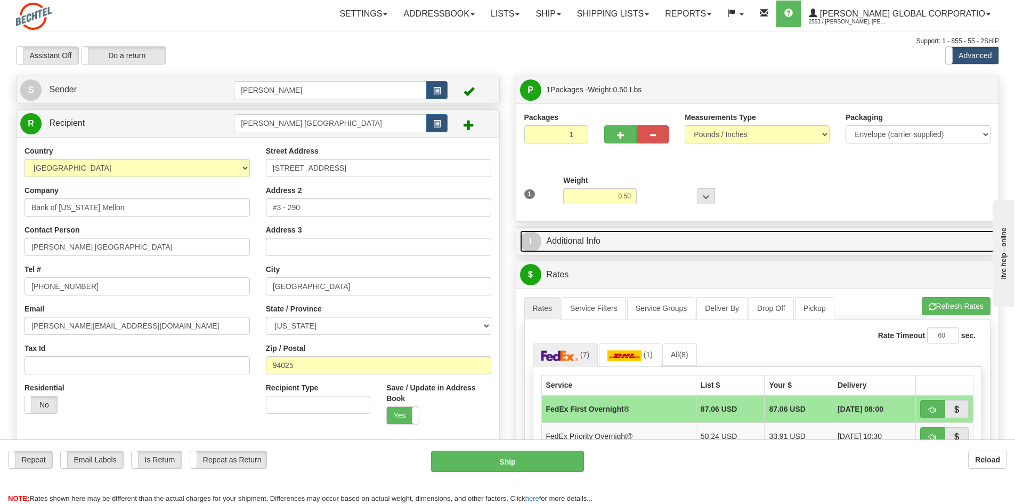
click at [580, 240] on link "I Additional Info" at bounding box center [757, 241] width 475 height 22
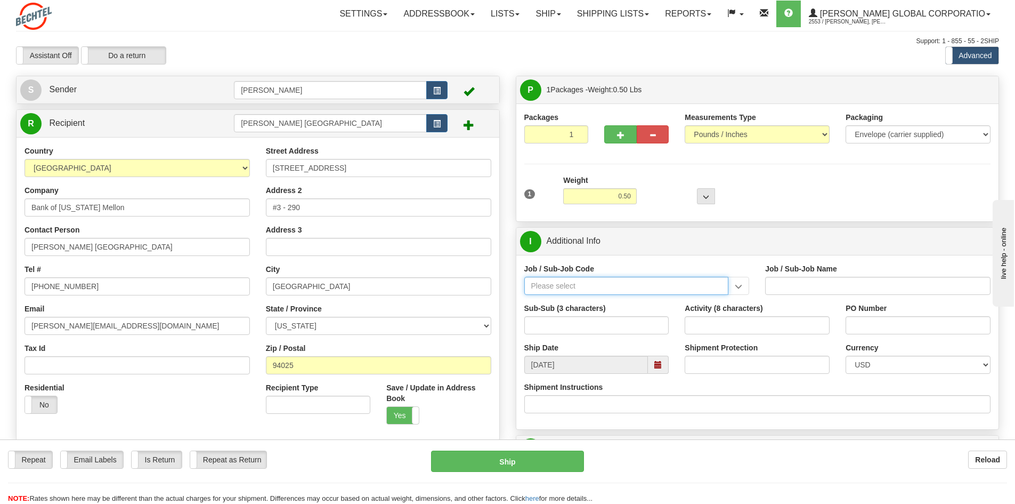
click at [572, 284] on input "Job / Sub-Job Code" at bounding box center [626, 286] width 205 height 18
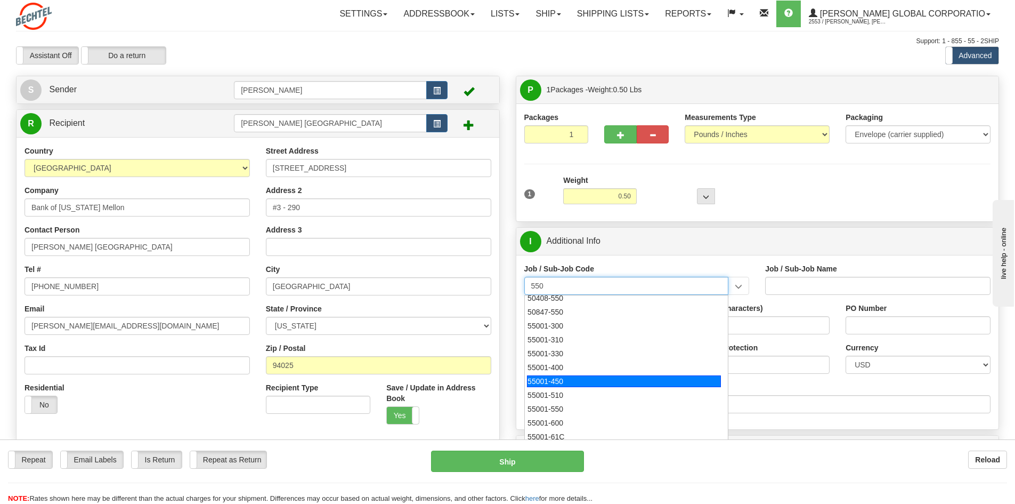
scroll to position [320, 0]
click at [556, 381] on div "55001-550" at bounding box center [624, 384] width 194 height 12
type input "55001-550"
type input "LEGAL - CORPORATE GROUP"
type input "55001-550"
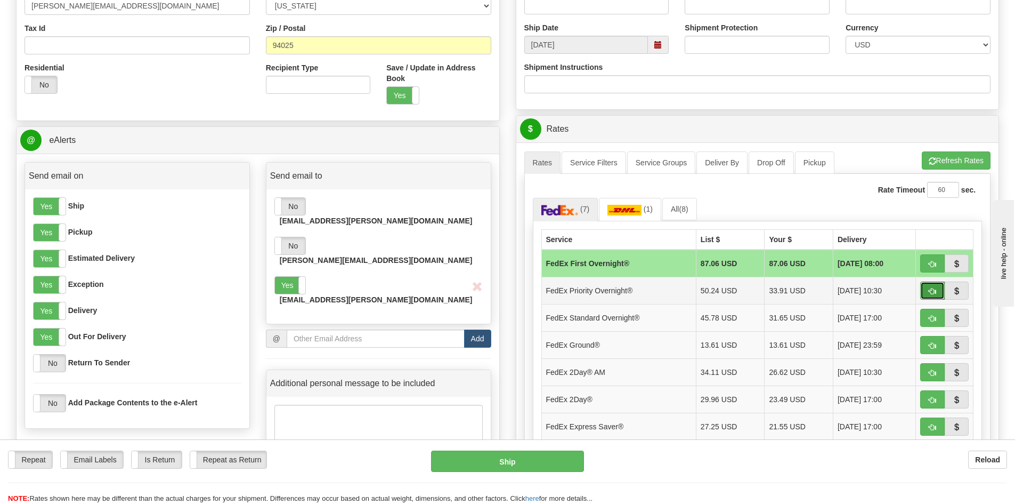
click at [936, 291] on button "button" at bounding box center [932, 290] width 25 height 18
type input "01"
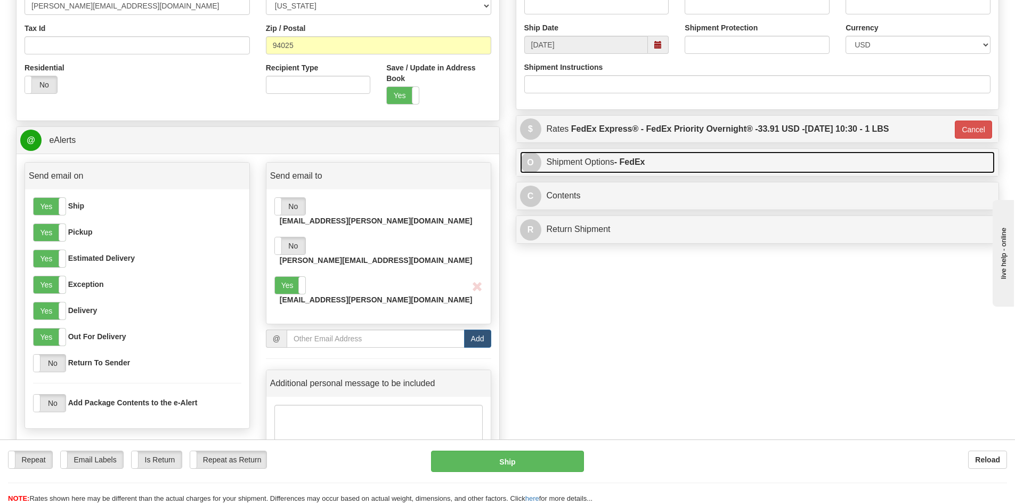
click at [586, 160] on link "O Shipment Options - FedEx" at bounding box center [757, 162] width 475 height 22
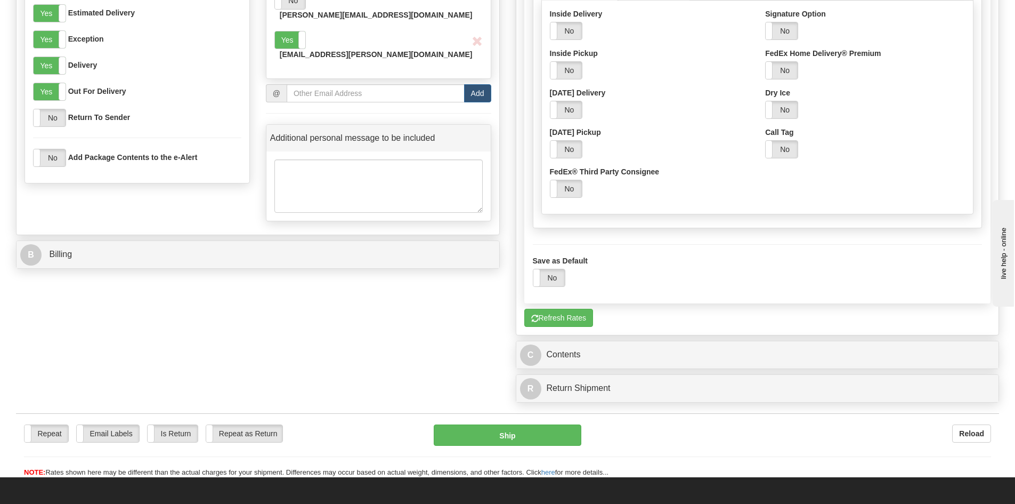
scroll to position [586, 0]
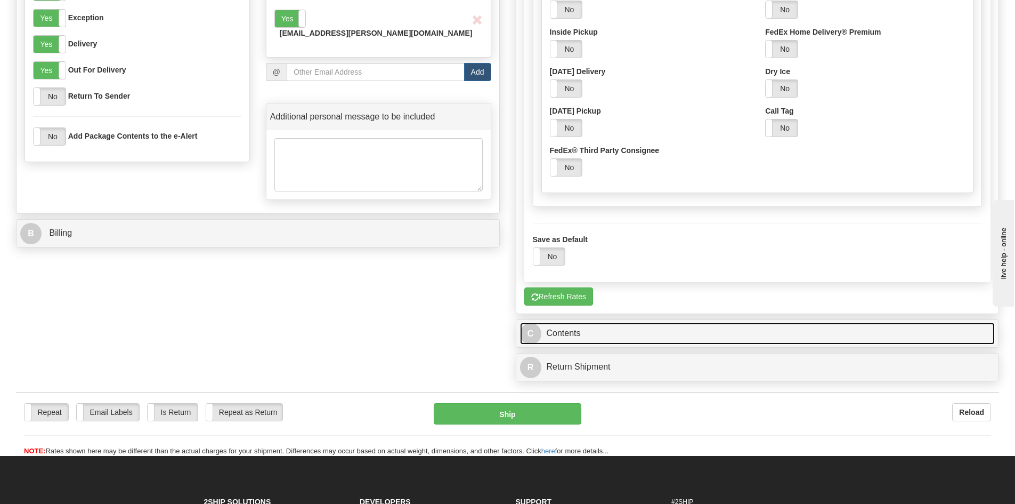
click at [568, 333] on link "C Contents" at bounding box center [757, 333] width 475 height 22
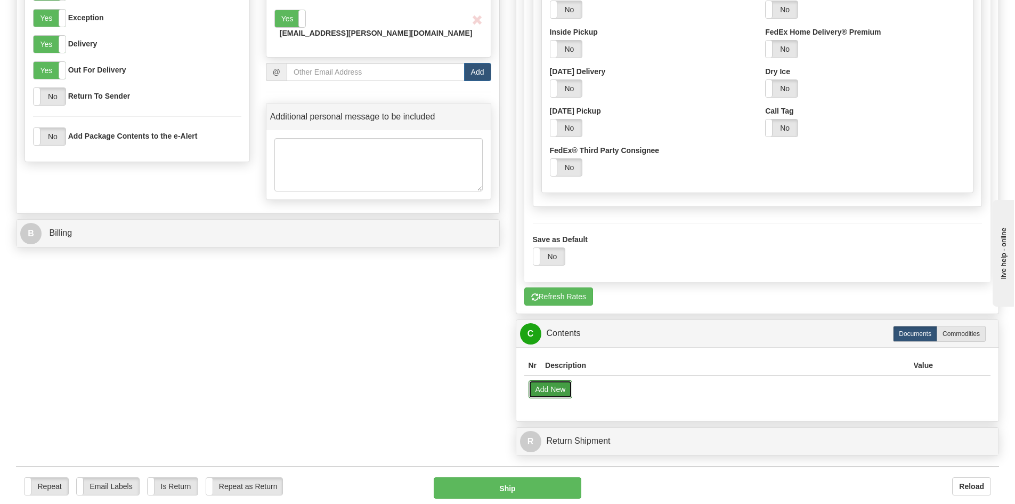
click at [559, 390] on button "Add New" at bounding box center [551, 389] width 44 height 18
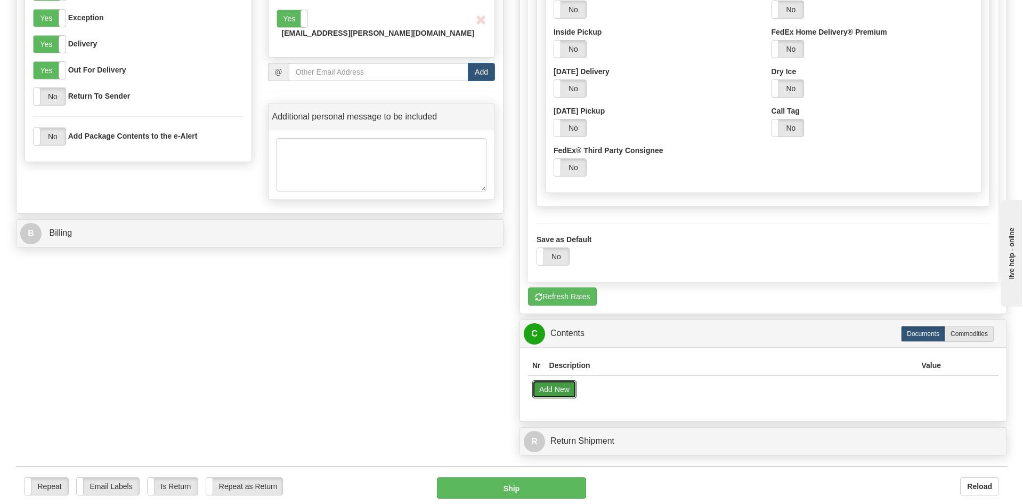
select select "US"
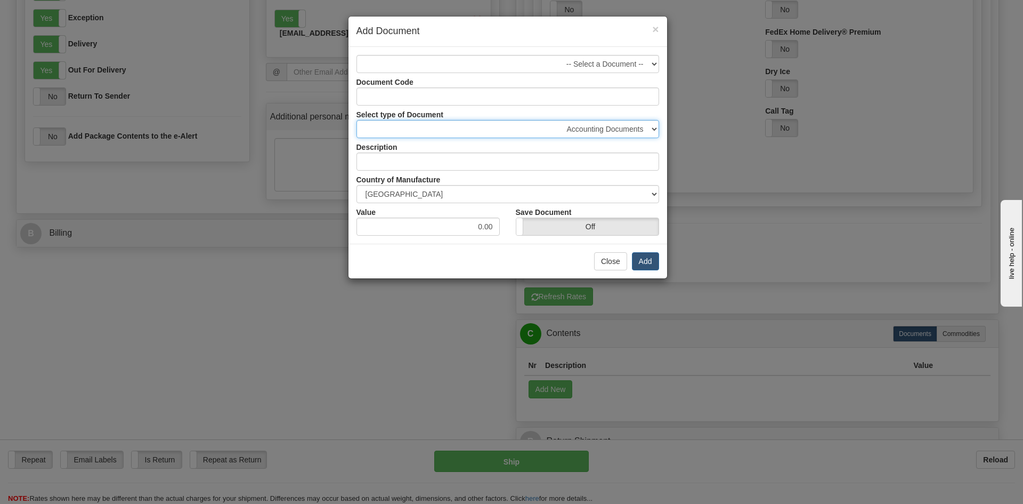
click at [608, 131] on select "Accounting Documents Analysis Reports Applications (Completed) Bank Statements …" at bounding box center [508, 129] width 303 height 18
select select "31"
click at [357, 120] on select "Accounting Documents Analysis Reports Applications (Completed) Bank Statements …" at bounding box center [508, 129] width 303 height 18
type input "Legal Documents"
click at [648, 261] on button "Add" at bounding box center [645, 261] width 27 height 18
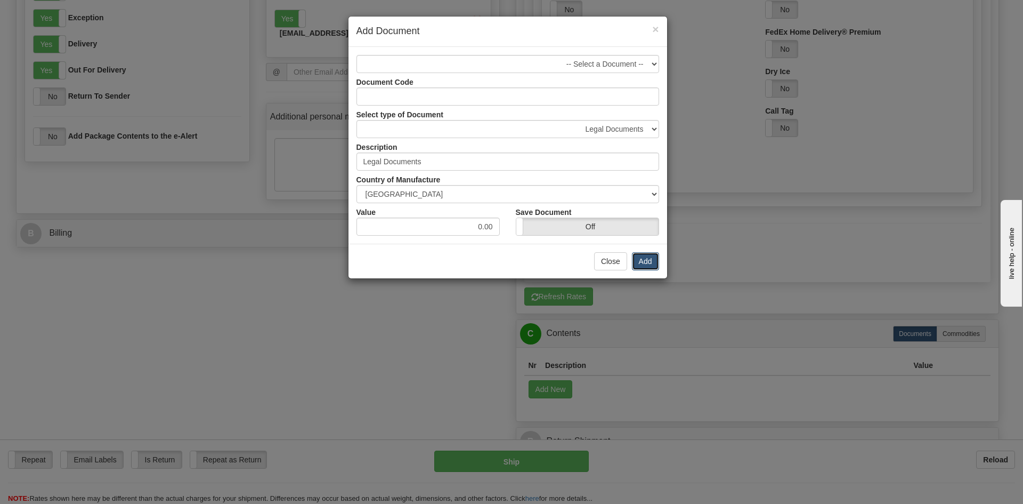
select select "US"
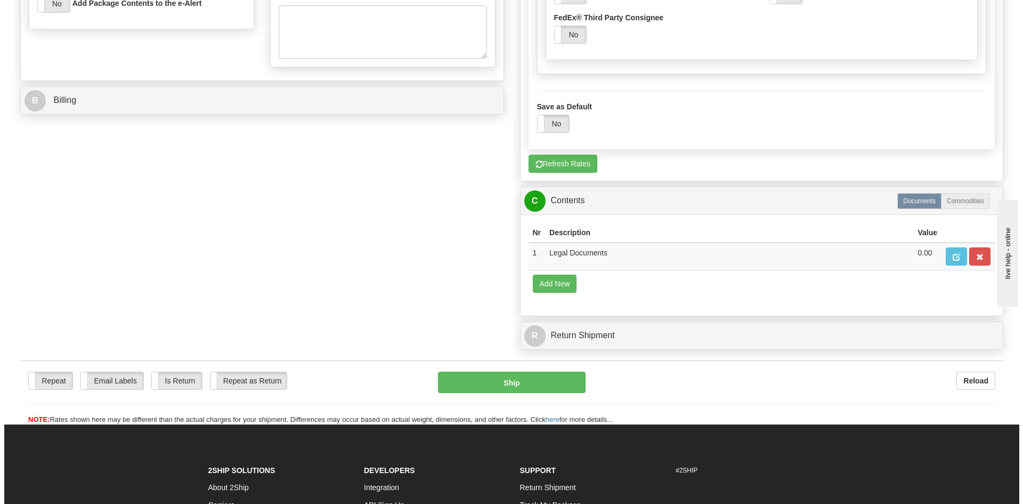
scroll to position [746, 0]
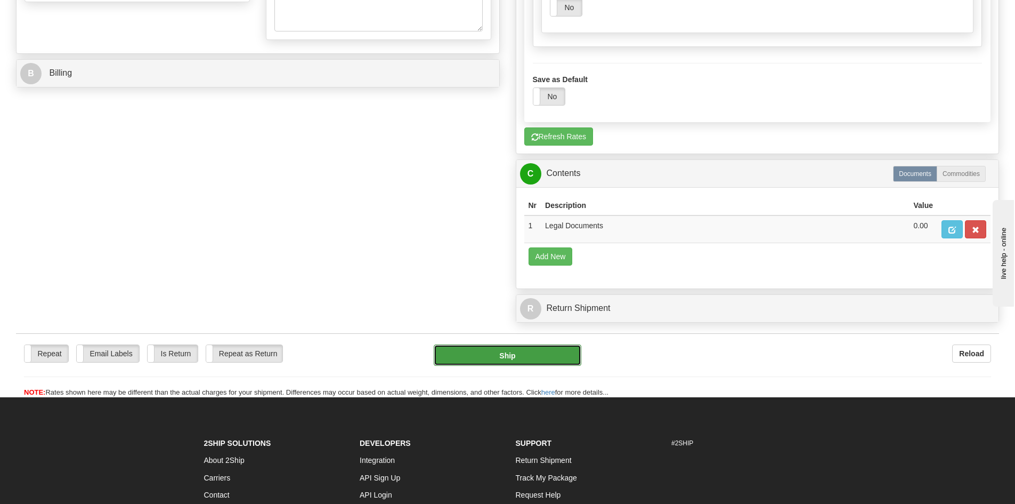
click at [511, 353] on button "Ship" at bounding box center [508, 354] width 148 height 21
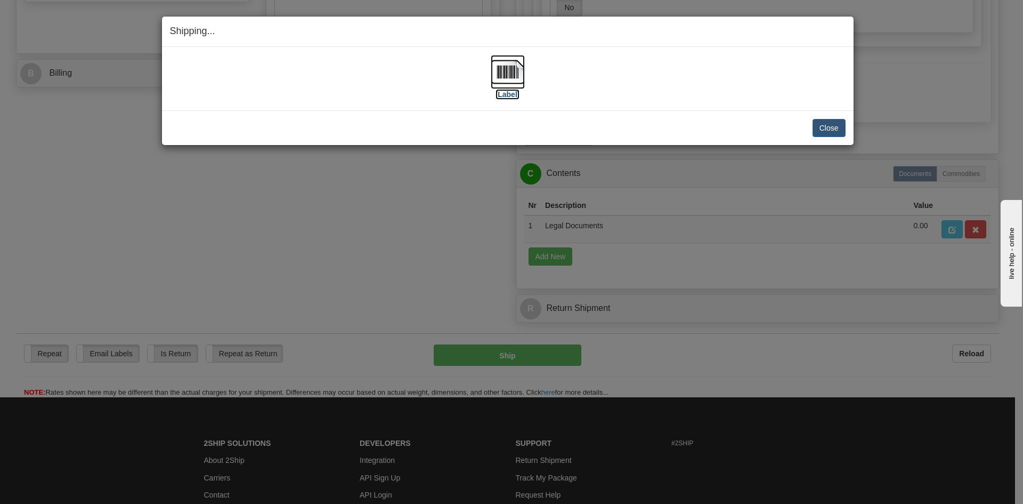
click at [508, 98] on label "[Label]" at bounding box center [508, 94] width 25 height 11
